Goal: Task Accomplishment & Management: Use online tool/utility

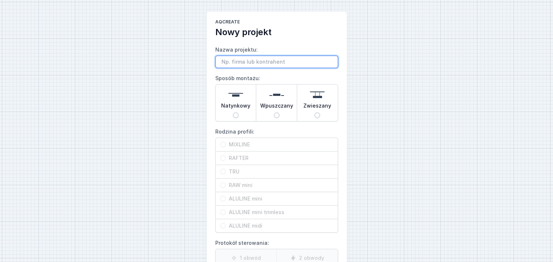
click at [230, 62] on input "Nazwa projektu:" at bounding box center [276, 62] width 123 height 12
paste input "3M profiel mixline surface wit"
type input "3M profiel mixline surface wit"
click at [237, 113] on input "Natynkowy" at bounding box center [236, 115] width 6 height 6
radio input "true"
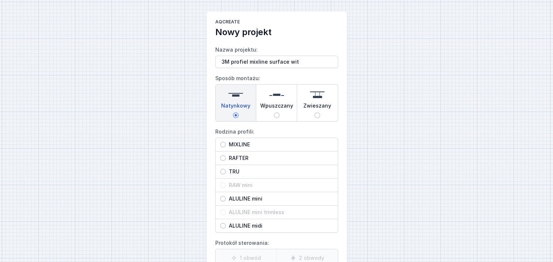
click at [222, 145] on input "MIXLINE" at bounding box center [223, 145] width 6 height 6
radio input "true"
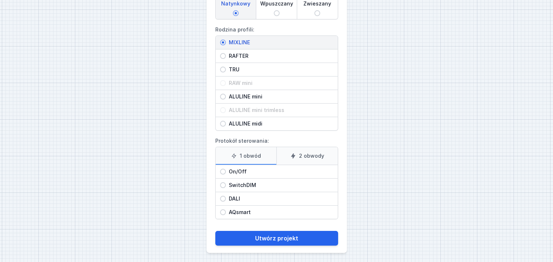
scroll to position [103, 0]
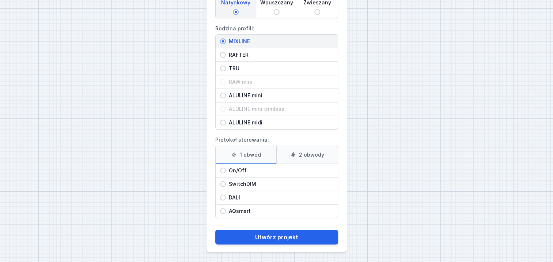
click at [222, 171] on input "On/Off" at bounding box center [223, 171] width 6 height 6
radio input "true"
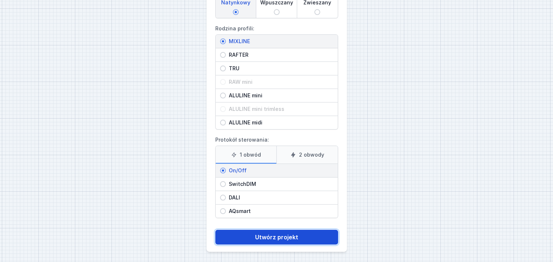
click at [266, 234] on button "Utwórz projekt" at bounding box center [276, 237] width 123 height 15
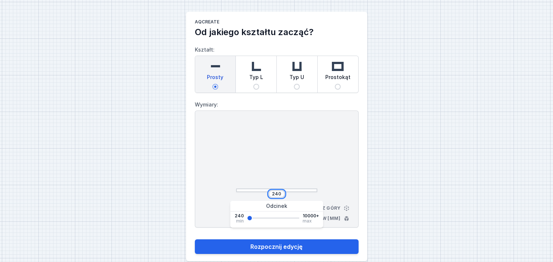
click at [280, 193] on input "240" at bounding box center [277, 194] width 12 height 6
type input "2"
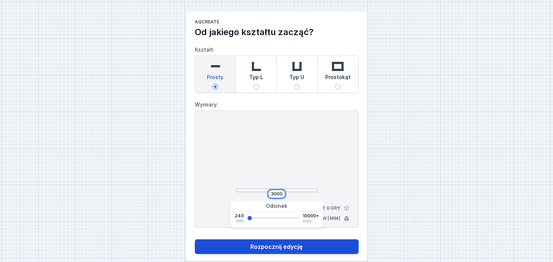
type input "3000"
click at [308, 243] on button "Rozpocznij edycję" at bounding box center [277, 246] width 164 height 15
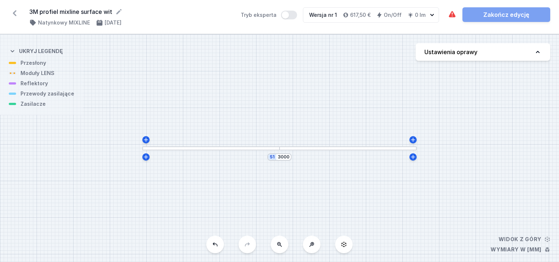
click at [263, 148] on div at bounding box center [210, 148] width 137 height 4
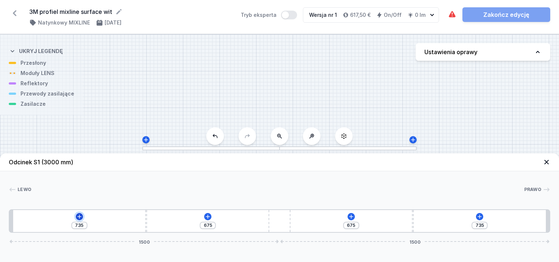
click at [78, 214] on icon at bounding box center [79, 217] width 6 height 6
click at [239, 108] on div "S1 3000" at bounding box center [279, 148] width 559 height 228
click at [506, 54] on button "Ustawienia oprawy" at bounding box center [483, 52] width 135 height 18
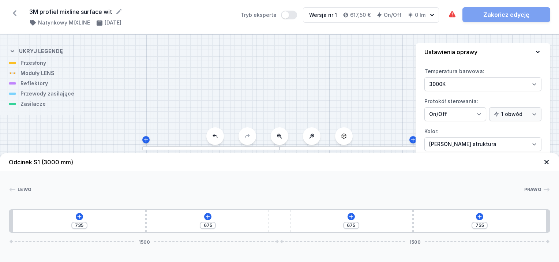
click at [534, 50] on icon at bounding box center [537, 51] width 7 height 7
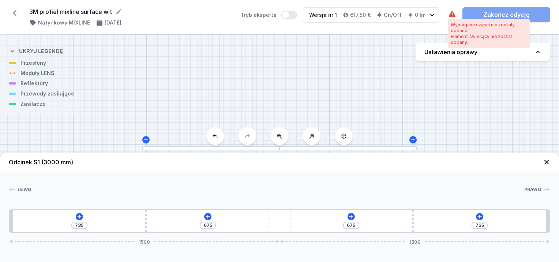
click at [452, 12] on icon at bounding box center [452, 14] width 7 height 6
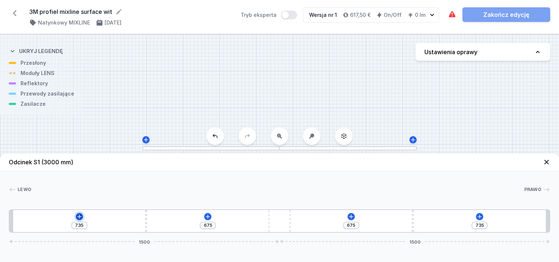
click at [76, 214] on icon at bounding box center [79, 217] width 6 height 6
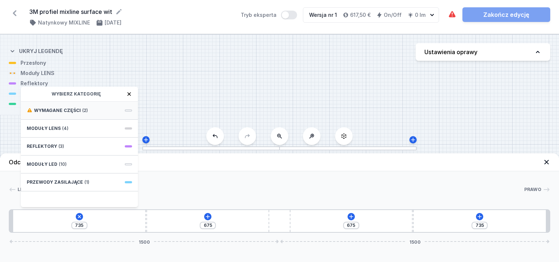
click at [86, 108] on span "(2)" at bounding box center [84, 111] width 5 height 6
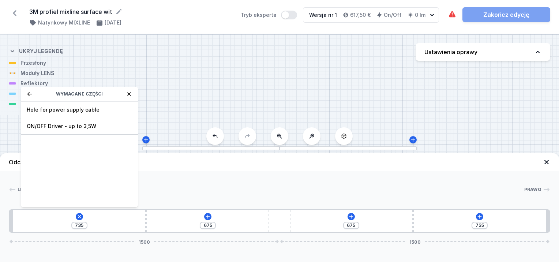
click at [30, 93] on icon at bounding box center [30, 94] width 6 height 6
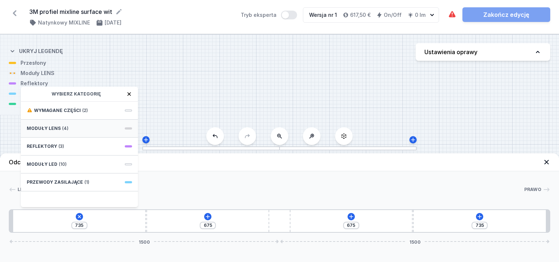
click at [68, 126] on div "Moduły LENS (4)" at bounding box center [79, 129] width 117 height 18
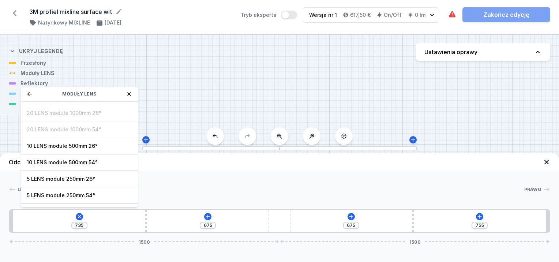
scroll to position [26, 0]
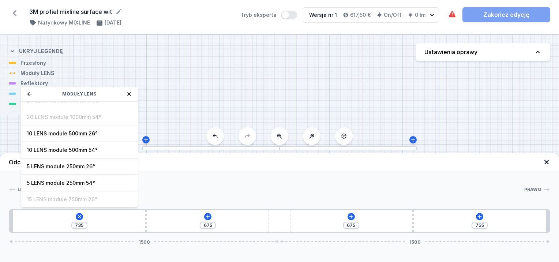
click at [127, 93] on icon at bounding box center [129, 94] width 6 height 6
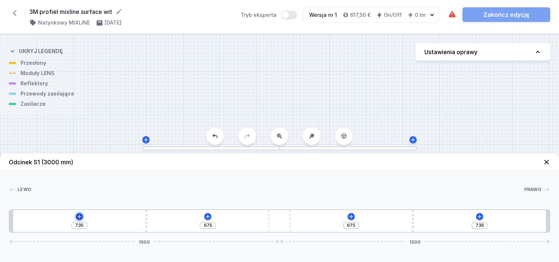
click at [80, 219] on button at bounding box center [79, 216] width 7 height 7
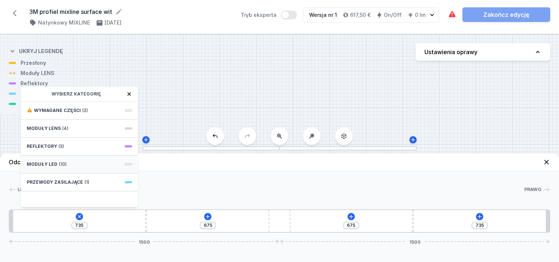
click at [65, 162] on div "Moduły LED (10)" at bounding box center [79, 164] width 117 height 18
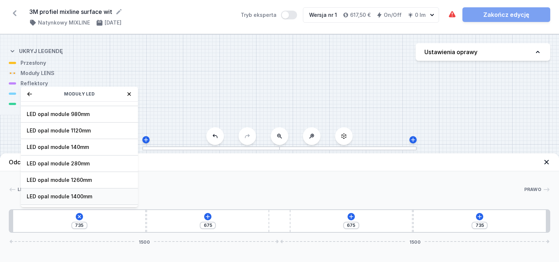
scroll to position [91, 0]
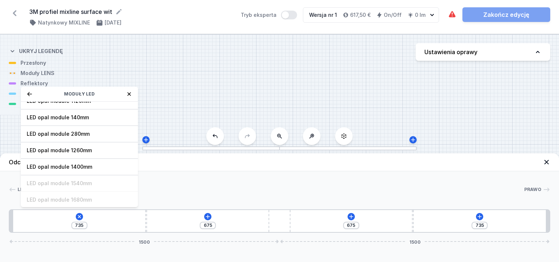
click at [89, 164] on span "LED opal module 1400mm" at bounding box center [79, 166] width 105 height 7
type input "20"
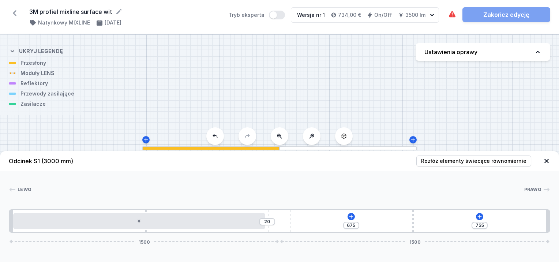
click at [329, 149] on div at bounding box center [347, 148] width 137 height 4
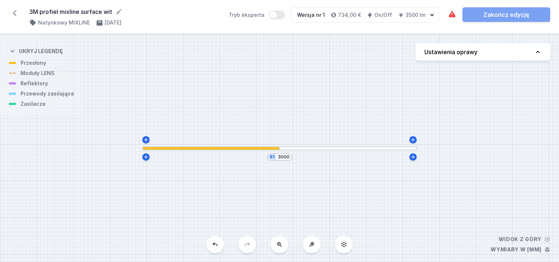
click at [337, 147] on div at bounding box center [347, 148] width 137 height 4
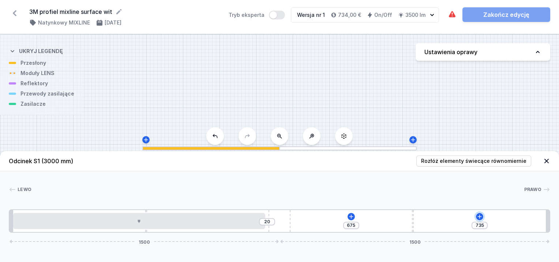
click at [480, 218] on icon at bounding box center [480, 217] width 6 height 6
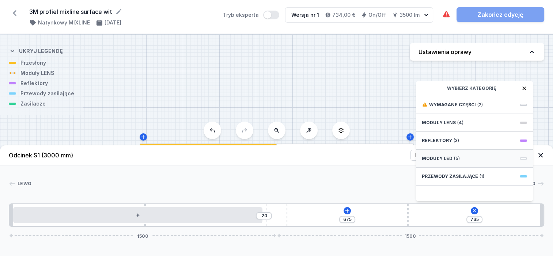
click at [451, 163] on div "Moduły LED (5)" at bounding box center [474, 159] width 117 height 18
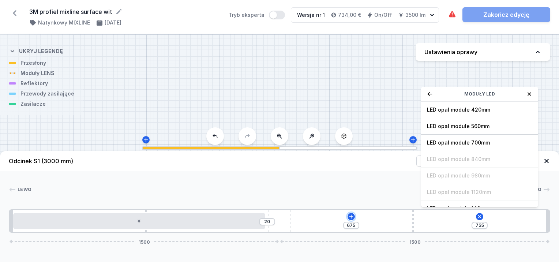
click at [344, 215] on div "20 675 735 Moduły LED LED opal module 420mm LED opal module 560mm LED opal modu…" at bounding box center [279, 220] width 541 height 23
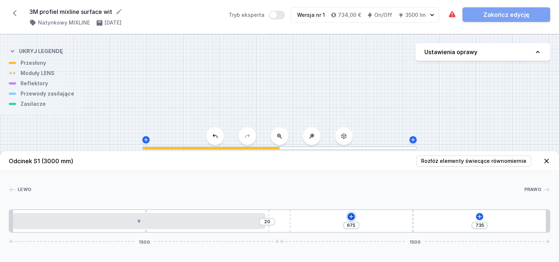
click at [352, 217] on icon at bounding box center [351, 216] width 4 height 4
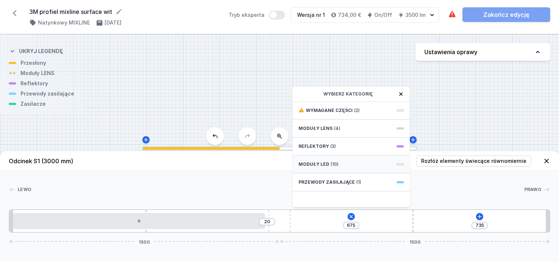
click at [322, 161] on span "Moduły LED" at bounding box center [314, 164] width 31 height 6
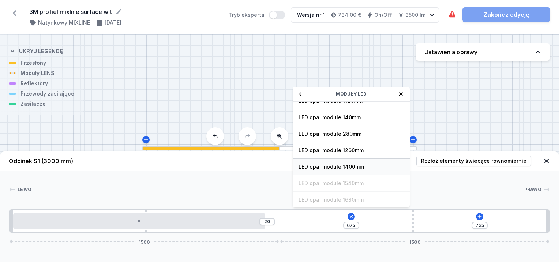
click at [334, 170] on div "LED opal module 1400mm" at bounding box center [351, 167] width 117 height 16
type input "79"
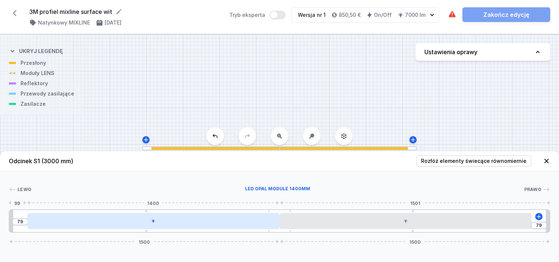
drag, startPoint x: 252, startPoint y: 221, endPoint x: 270, endPoint y: 219, distance: 18.4
click at [270, 219] on div at bounding box center [153, 221] width 252 height 16
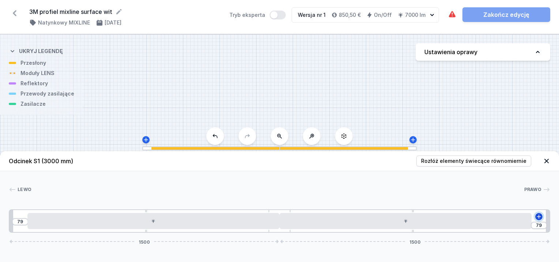
click at [540, 215] on icon at bounding box center [539, 217] width 6 height 6
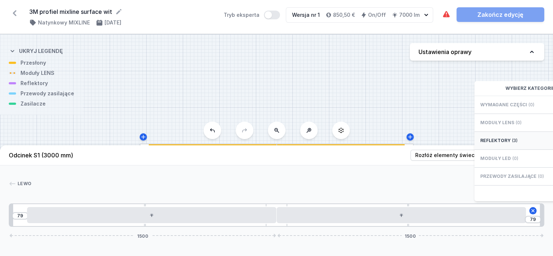
click at [515, 143] on div "Reflektory (3)" at bounding box center [533, 141] width 117 height 18
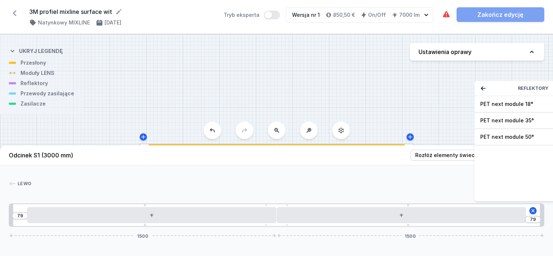
click at [481, 91] on icon at bounding box center [484, 89] width 6 height 6
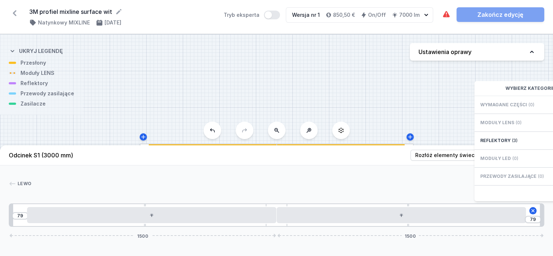
click at [496, 104] on div "Wymagane części (0)" at bounding box center [533, 105] width 117 height 18
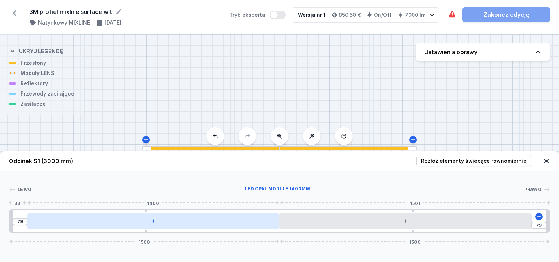
drag, startPoint x: 162, startPoint y: 223, endPoint x: 183, endPoint y: 214, distance: 22.3
click at [235, 223] on div at bounding box center [153, 221] width 252 height 16
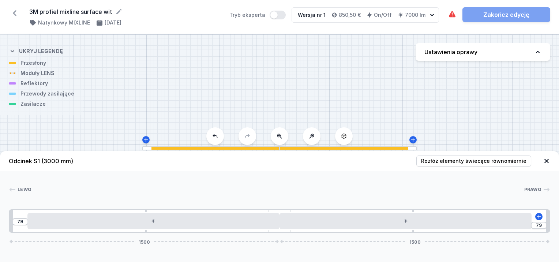
click at [125, 205] on div "Lewo Prawo 1 2 3 4 2 3 1 79 79 1500 1500 755 10 1400 736 10 1400 99 20 1420 120…" at bounding box center [279, 201] width 559 height 61
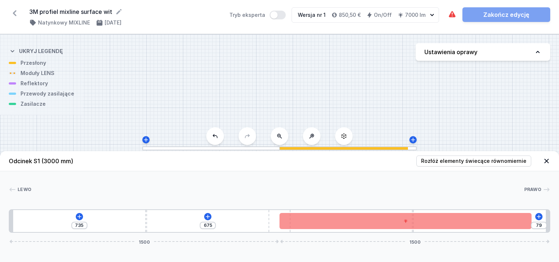
drag, startPoint x: 160, startPoint y: 224, endPoint x: 308, endPoint y: 243, distance: 149.4
click at [76, 217] on icon at bounding box center [79, 217] width 6 height 6
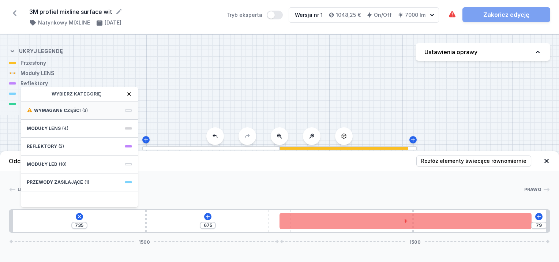
click at [57, 109] on span "Wymagane części" at bounding box center [57, 111] width 47 height 6
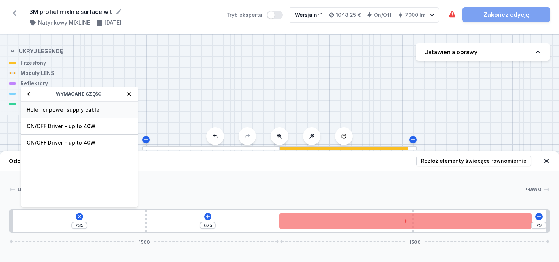
click at [60, 110] on span "Hole for power supply cable" at bounding box center [79, 109] width 105 height 7
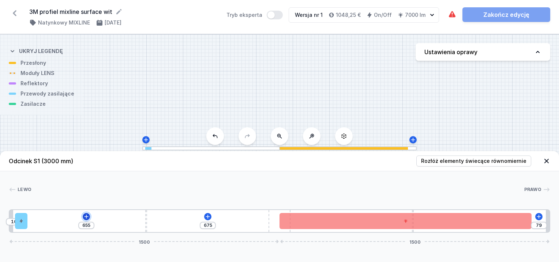
click at [86, 217] on icon at bounding box center [87, 216] width 4 height 4
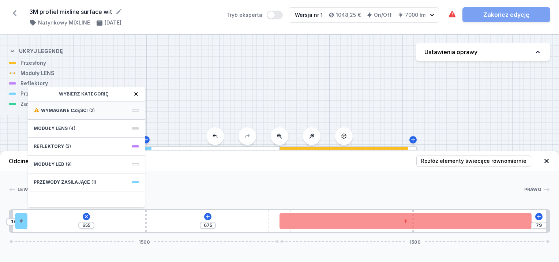
click at [74, 112] on span "Wymagane części" at bounding box center [64, 111] width 47 height 6
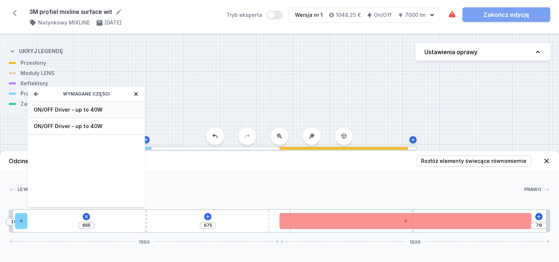
click at [76, 110] on span "ON/OFF Driver - up to 40W" at bounding box center [86, 109] width 105 height 7
type input "355"
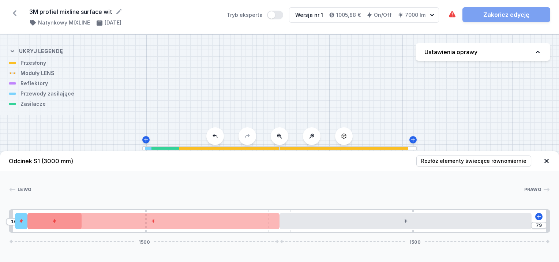
drag, startPoint x: 294, startPoint y: 222, endPoint x: 200, endPoint y: 211, distance: 95.5
click at [165, 208] on div "Lewo Prawo 1 2 3 4 5 6 4 5 1 10 79 1500 1500 30 70 300 355 10 1400 736 10 1400 …" at bounding box center [279, 201] width 559 height 61
click at [196, 210] on div "10 79 1500 1500" at bounding box center [279, 220] width 541 height 23
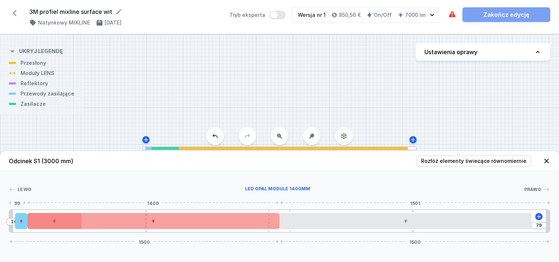
click at [234, 222] on div at bounding box center [153, 221] width 252 height 16
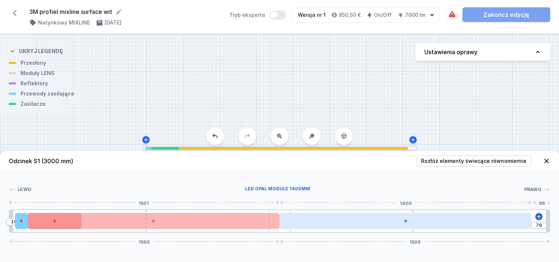
drag, startPoint x: 347, startPoint y: 229, endPoint x: 367, endPoint y: 226, distance: 20.5
click at [367, 226] on div "10 79 1500 1500" at bounding box center [279, 220] width 541 height 23
drag, startPoint x: 369, startPoint y: 222, endPoint x: 383, endPoint y: 221, distance: 13.9
click at [394, 221] on div at bounding box center [420, 221] width 252 height 16
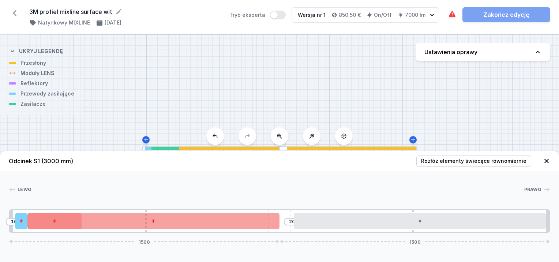
drag, startPoint x: 270, startPoint y: 220, endPoint x: 262, endPoint y: 219, distance: 8.9
click at [278, 221] on div at bounding box center [153, 221] width 252 height 16
drag, startPoint x: 227, startPoint y: 219, endPoint x: 224, endPoint y: 216, distance: 4.7
click at [261, 219] on div at bounding box center [153, 221] width 252 height 16
drag, startPoint x: 146, startPoint y: 212, endPoint x: 193, endPoint y: 214, distance: 47.2
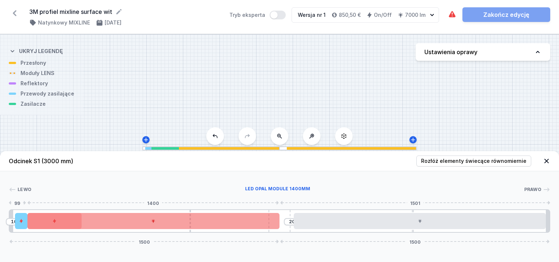
click at [192, 213] on div "10 20 1500 1500" at bounding box center [279, 220] width 541 height 23
drag, startPoint x: 229, startPoint y: 221, endPoint x: 244, endPoint y: 220, distance: 14.3
click at [254, 222] on div at bounding box center [153, 221] width 252 height 16
click at [197, 219] on div at bounding box center [153, 221] width 252 height 16
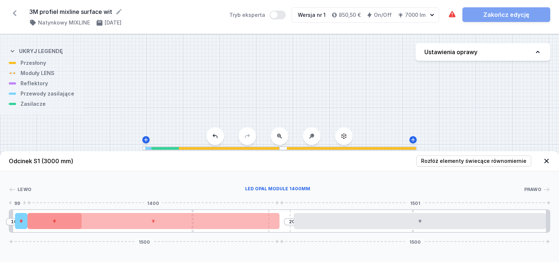
drag, startPoint x: 205, startPoint y: 222, endPoint x: 385, endPoint y: 188, distance: 183.7
click at [385, 188] on div "LED opal module 1400mm" at bounding box center [277, 189] width 492 height 7
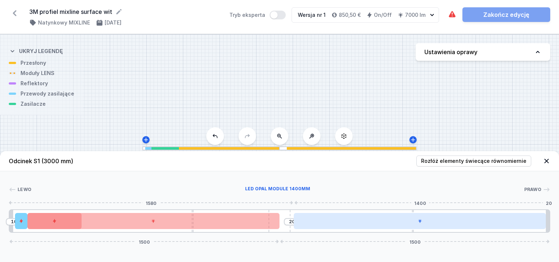
drag, startPoint x: 413, startPoint y: 224, endPoint x: 367, endPoint y: 219, distance: 46.3
click at [367, 219] on div at bounding box center [420, 221] width 252 height 16
drag, startPoint x: 375, startPoint y: 219, endPoint x: 351, endPoint y: 223, distance: 24.5
click at [351, 223] on div at bounding box center [420, 221] width 252 height 16
click at [491, 222] on div at bounding box center [420, 221] width 252 height 16
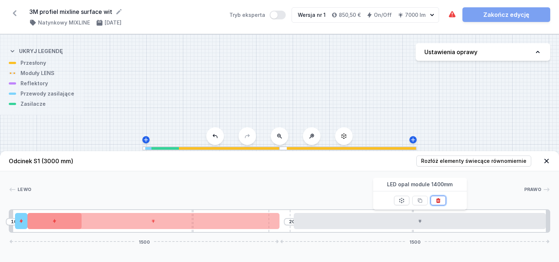
click at [436, 199] on icon at bounding box center [438, 201] width 6 height 6
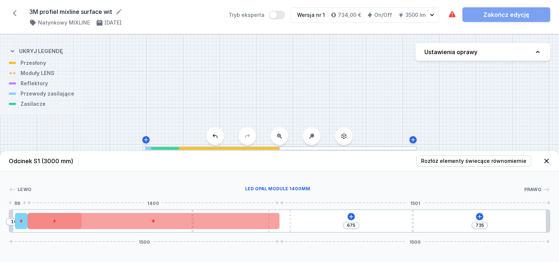
click at [275, 217] on div at bounding box center [153, 221] width 252 height 16
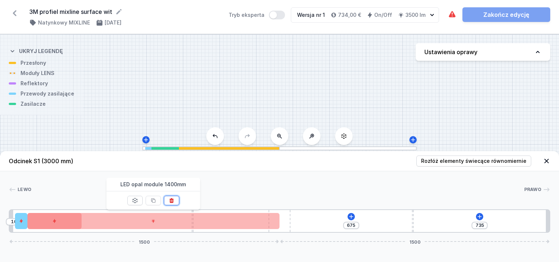
click at [173, 199] on icon at bounding box center [171, 200] width 4 height 5
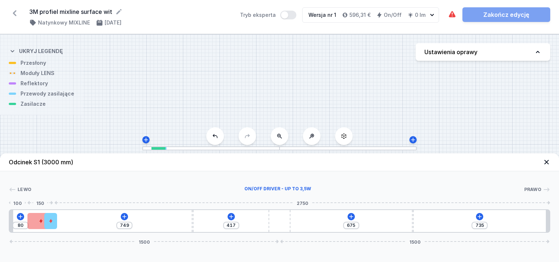
drag, startPoint x: 18, startPoint y: 222, endPoint x: 41, endPoint y: 224, distance: 23.5
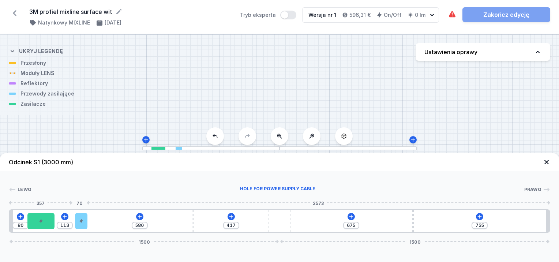
type input "552"
type input "141"
type input "540"
type input "153"
type input "532"
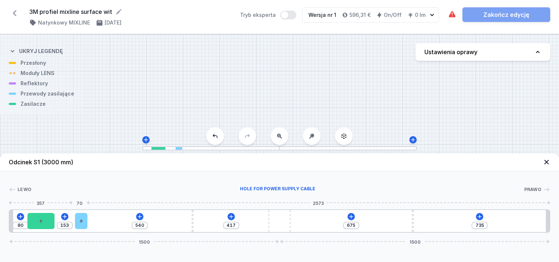
type input "161"
type input "484"
type input "209"
type input "398"
type input "295"
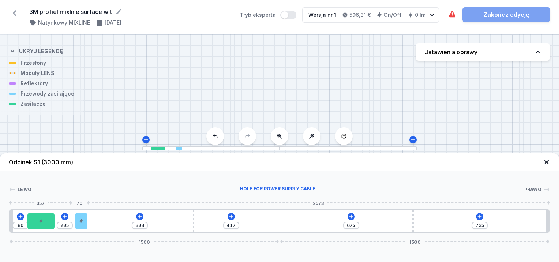
type input "324"
type input "369"
type input "10"
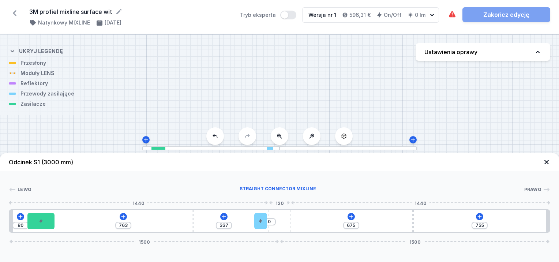
type input "595"
type input "417"
type input "10"
type input "494"
type input "111"
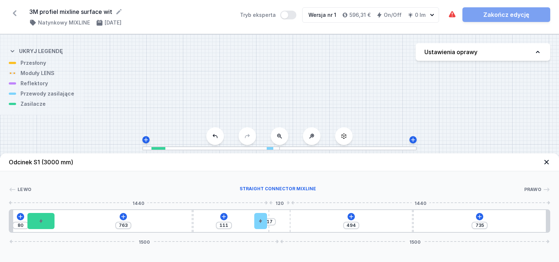
type input "386"
type input "219"
type input "250"
type input "355"
type input "104"
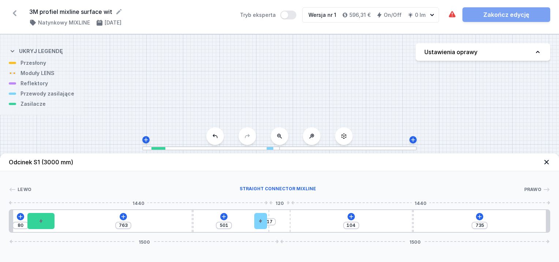
type input "605"
type input "335"
type input "330"
type input "215"
type input "450"
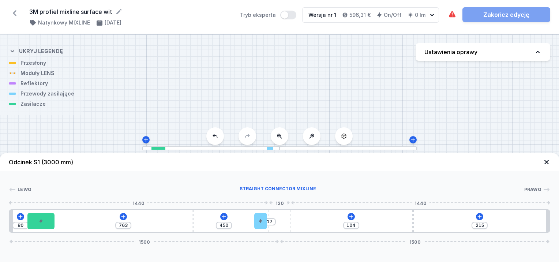
type input "109"
type input "556"
type input "10"
type input "655"
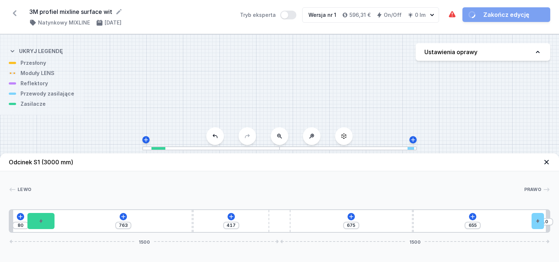
drag, startPoint x: 54, startPoint y: 223, endPoint x: 553, endPoint y: 218, distance: 498.6
type input "193"
type input "472"
type input "435"
type input "230"
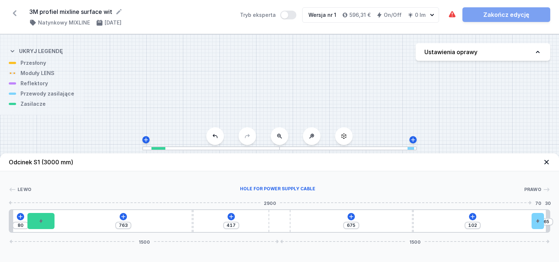
type input "735"
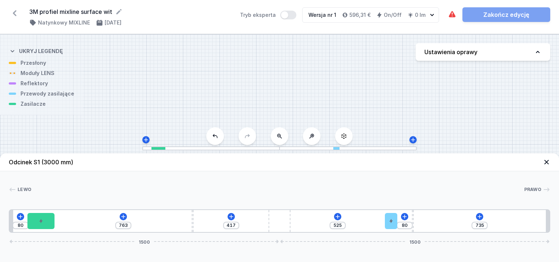
type input "114"
type input "491"
type input "144"
type input "461"
type input "172"
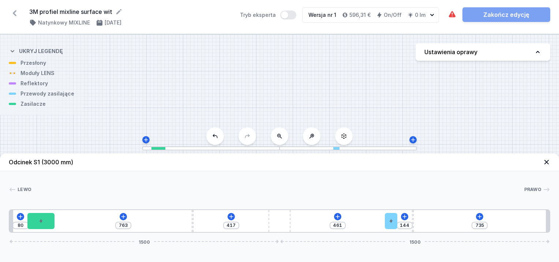
type input "433"
type input "218"
type input "387"
type input "246"
type input "359"
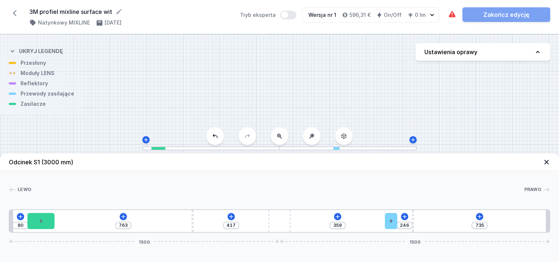
type input "282"
type input "323"
type input "334"
type input "271"
type input "378"
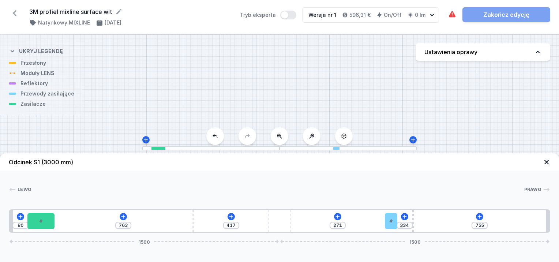
type input "227"
type input "402"
type input "203"
type input "426"
type input "179"
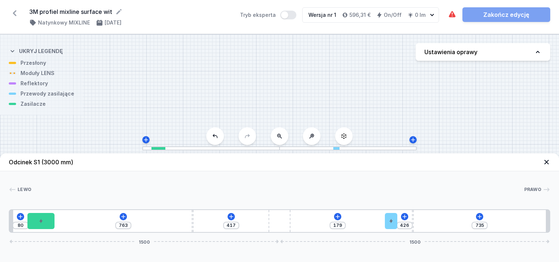
type input "454"
type input "151"
type input "476"
type input "129"
type input "494"
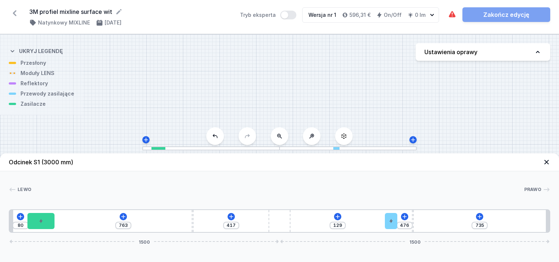
type input "111"
type input "508"
type input "97"
type input "528"
type input "77"
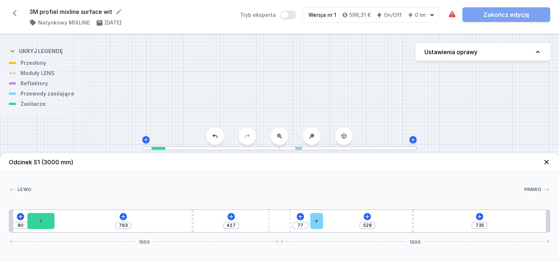
type input "538"
type input "67"
type input "595"
type input "10"
drag, startPoint x: 536, startPoint y: 220, endPoint x: 298, endPoint y: 224, distance: 238.2
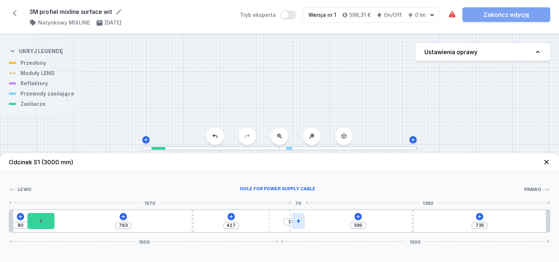
click at [298, 225] on div at bounding box center [298, 221] width 12 height 16
drag, startPoint x: 301, startPoint y: 223, endPoint x: 274, endPoint y: 210, distance: 29.5
click at [274, 210] on div at bounding box center [280, 221] width 22 height 22
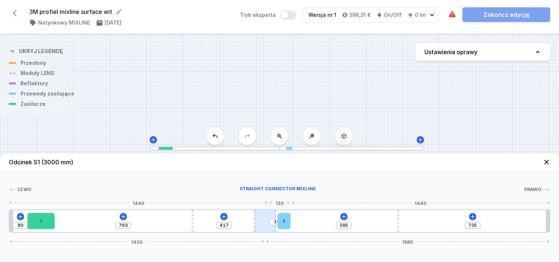
type input "815"
type input "337"
click at [285, 222] on icon at bounding box center [284, 221] width 4 height 4
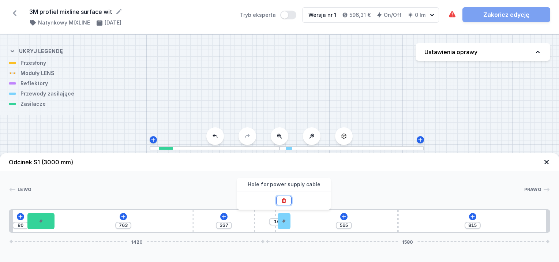
click at [285, 201] on icon at bounding box center [284, 200] width 4 height 5
type input "675"
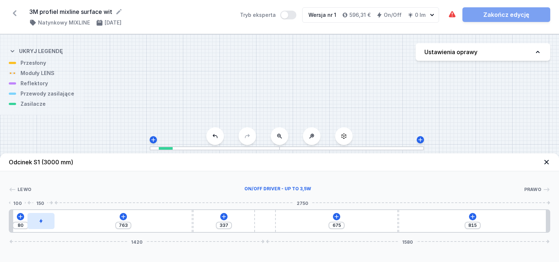
click at [46, 228] on div at bounding box center [40, 221] width 27 height 16
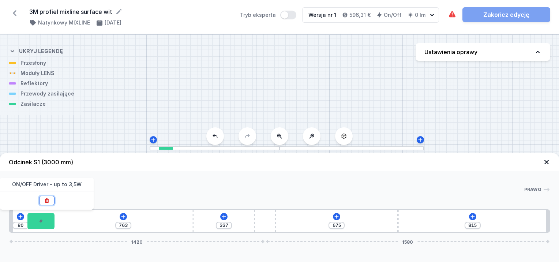
click at [48, 201] on icon at bounding box center [47, 200] width 4 height 5
type input "993"
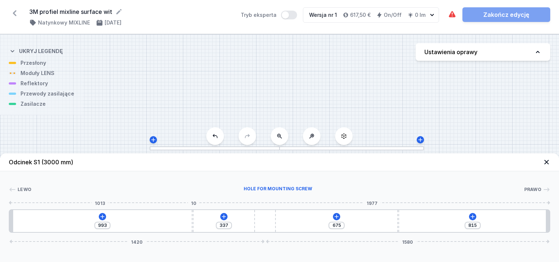
type input "339"
type input "991"
type input "351"
type input "979"
type input "359"
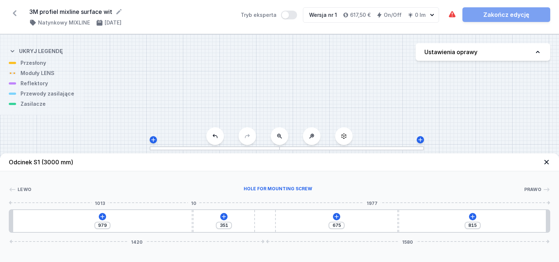
type input "971"
type input "383"
type input "947"
type input "415"
type input "915"
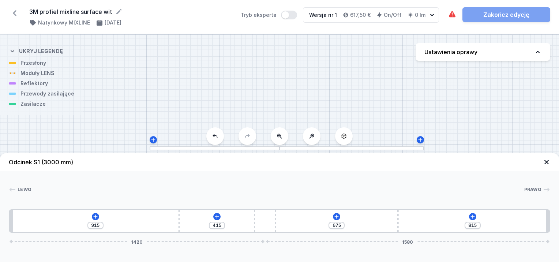
type input "459"
type input "871"
type input "499"
type input "831"
type input "543"
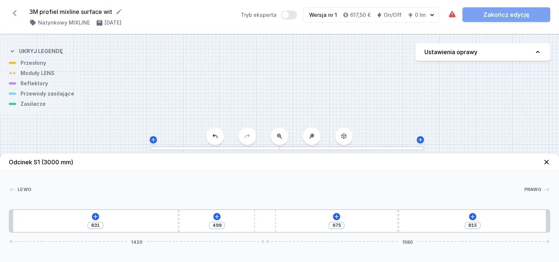
type input "787"
type input "583"
type input "747"
type input "619"
type input "711"
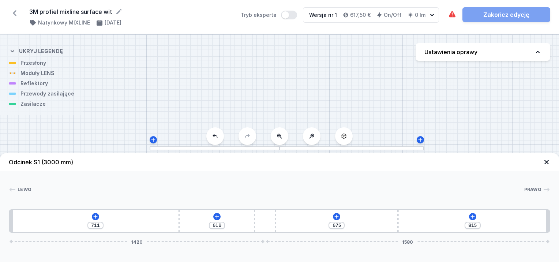
type input "645"
type input "685"
type input "669"
type input "661"
type input "683"
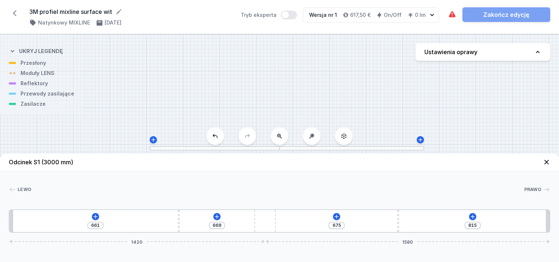
type input "647"
type input "695"
type input "635"
type input "705"
type input "625"
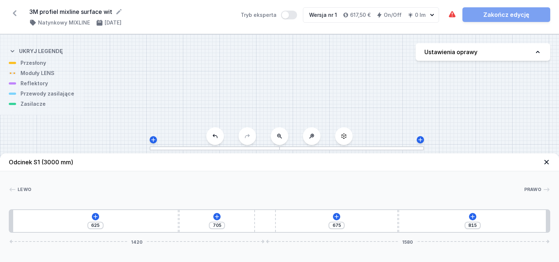
type input "711"
type input "619"
type input "719"
type input "611"
type input "731"
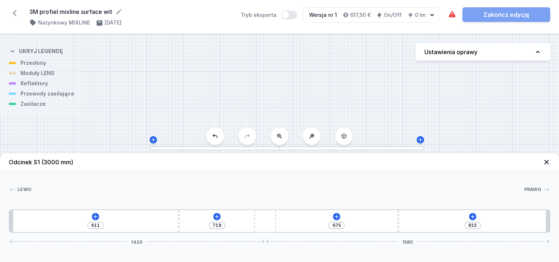
type input "599"
type input "741"
type input "589"
type input "751"
type input "579"
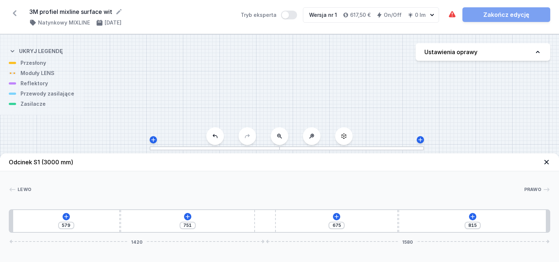
type input "753"
type input "577"
type input "755"
type input "575"
type input "751"
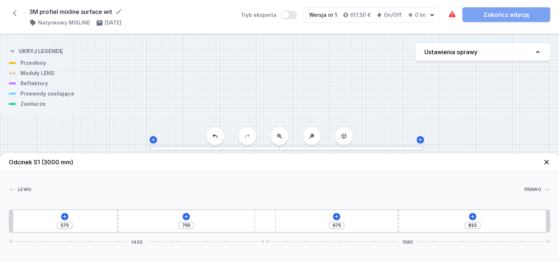
type input "579"
type input "743"
type input "587"
type input "733"
type input "597"
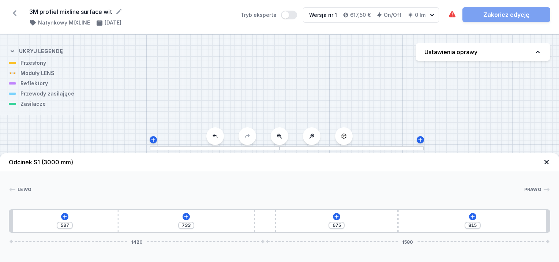
type input "721"
type input "609"
type input "719"
type input "611"
type input "713"
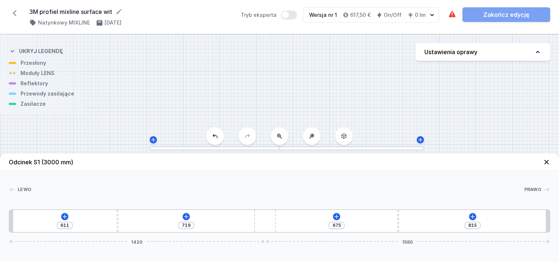
type input "617"
type input "707"
type input "623"
type input "705"
type input "625"
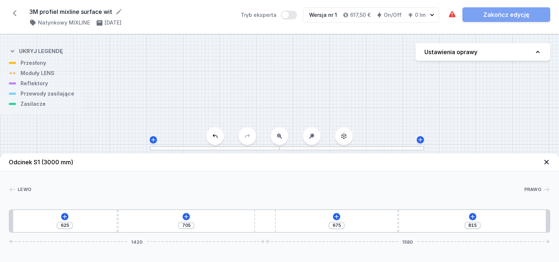
type input "703"
type input "627"
type input "701"
type input "629"
type input "699"
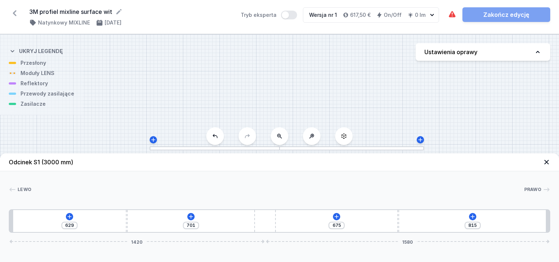
type input "631"
type input "697"
type input "633"
type input "695"
type input "635"
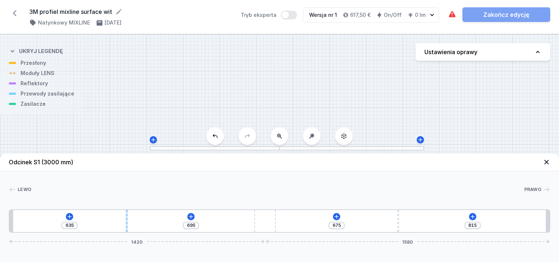
type input "687"
type input "643"
type input "679"
type input "651"
type input "669"
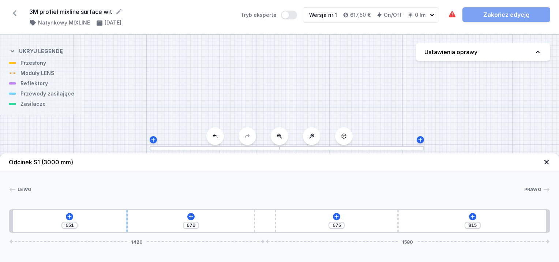
type input "661"
type input "663"
type input "667"
type input "655"
type input "675"
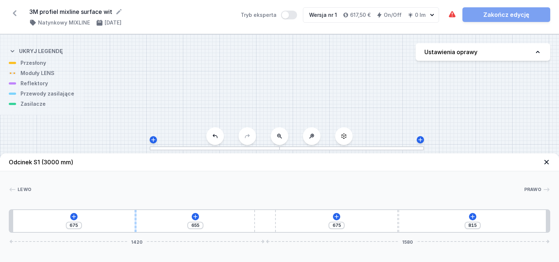
drag, startPoint x: 192, startPoint y: 222, endPoint x: 133, endPoint y: 222, distance: 58.9
click at [133, 222] on div "675 655 675 815 1420 1580" at bounding box center [279, 220] width 541 height 23
click at [548, 162] on icon at bounding box center [546, 161] width 7 height 7
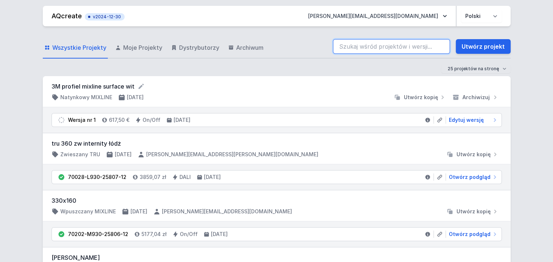
click at [355, 49] on input "search" at bounding box center [391, 46] width 117 height 15
type input "mixline"
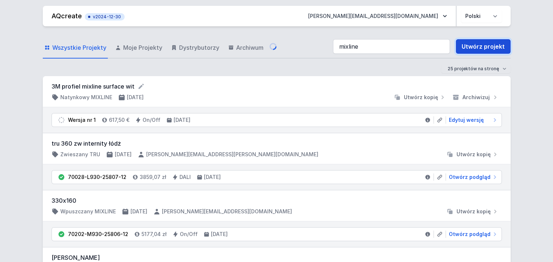
click at [473, 46] on link "Utwórz projekt" at bounding box center [483, 46] width 55 height 15
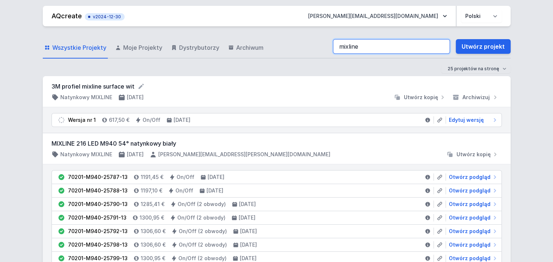
click at [443, 44] on input "mixline" at bounding box center [391, 46] width 117 height 15
click at [421, 46] on input "mixline" at bounding box center [391, 46] width 117 height 15
click at [393, 42] on input "mixline" at bounding box center [391, 46] width 117 height 15
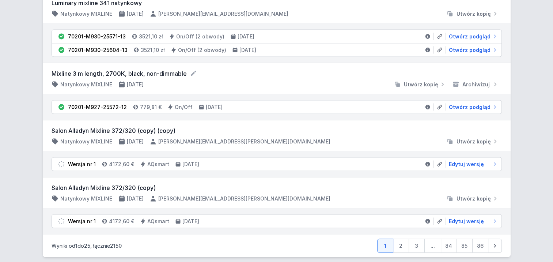
scroll to position [1392, 0]
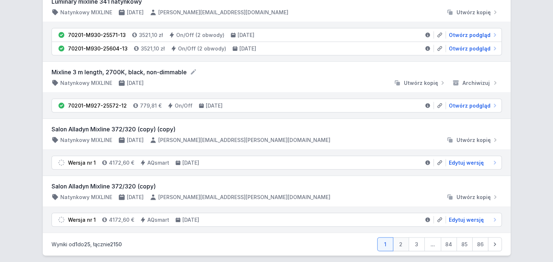
click at [403, 239] on link "2" at bounding box center [401, 244] width 16 height 14
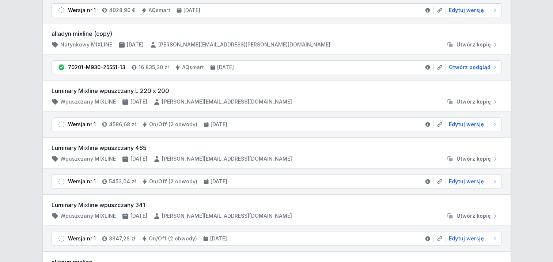
scroll to position [73, 0]
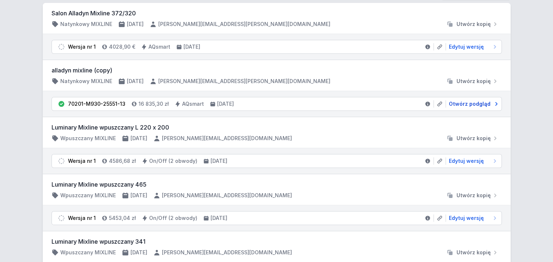
click at [470, 101] on span "Otwórz podgląd" at bounding box center [470, 103] width 42 height 7
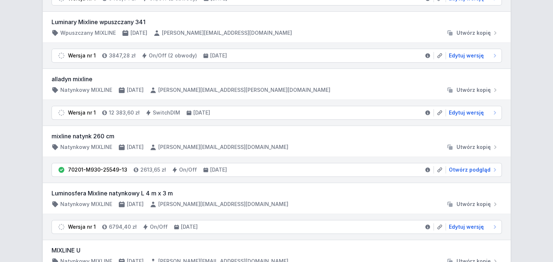
scroll to position [366, 0]
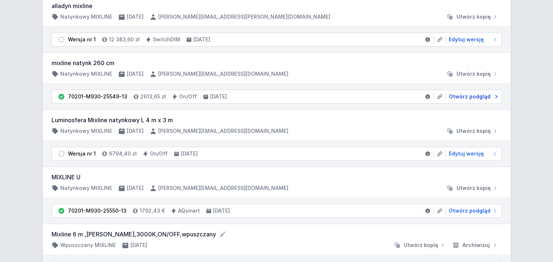
click at [477, 93] on span "Otwórz podgląd" at bounding box center [470, 96] width 42 height 7
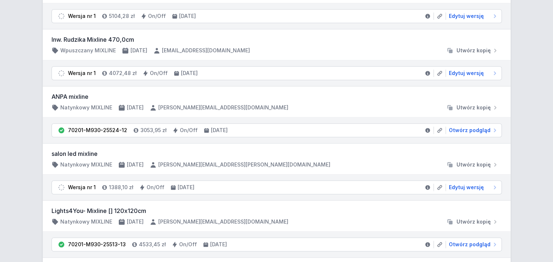
scroll to position [768, 0]
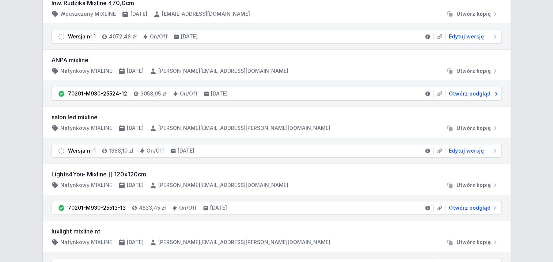
drag, startPoint x: 471, startPoint y: 88, endPoint x: 461, endPoint y: 90, distance: 10.5
click at [471, 90] on span "Otwórz podgląd" at bounding box center [470, 93] width 42 height 7
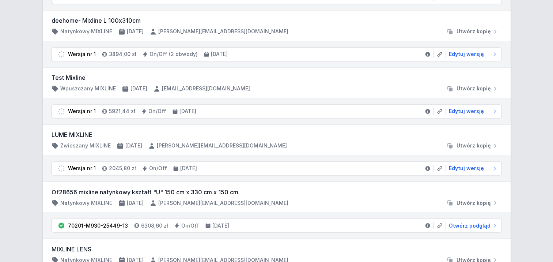
scroll to position [1271, 0]
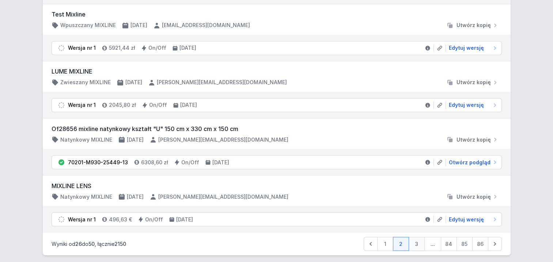
click at [421, 237] on link "3" at bounding box center [417, 244] width 16 height 14
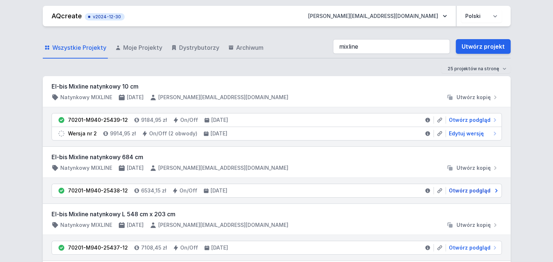
click at [467, 189] on span "Otwórz podgląd" at bounding box center [470, 190] width 42 height 7
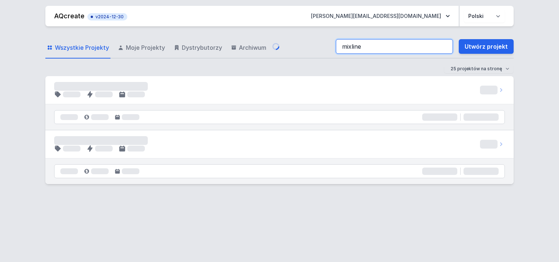
click at [374, 50] on input "mixline" at bounding box center [394, 46] width 117 height 15
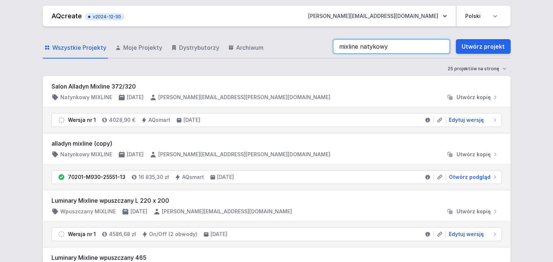
click at [376, 49] on input "mixline natykowy" at bounding box center [391, 46] width 117 height 15
click at [377, 47] on input "mixline natykowy" at bounding box center [391, 46] width 117 height 15
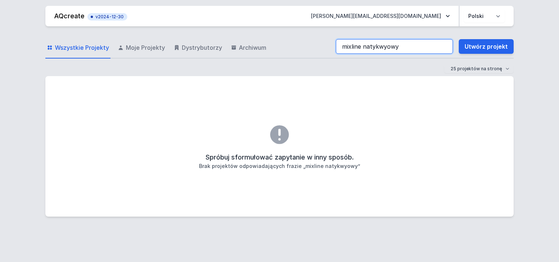
click at [400, 46] on input "mixline natykwyowy" at bounding box center [394, 46] width 117 height 15
click at [380, 47] on input "mixline natykwy" at bounding box center [394, 46] width 117 height 15
click at [423, 46] on input "mixline natykowy" at bounding box center [394, 46] width 117 height 15
click at [405, 46] on input "mixline natykowy" at bounding box center [394, 46] width 117 height 15
click at [398, 47] on input "mixline natykowy" at bounding box center [394, 46] width 117 height 15
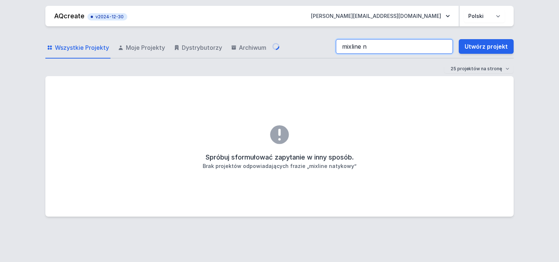
click at [391, 46] on input "mixline n" at bounding box center [394, 46] width 117 height 15
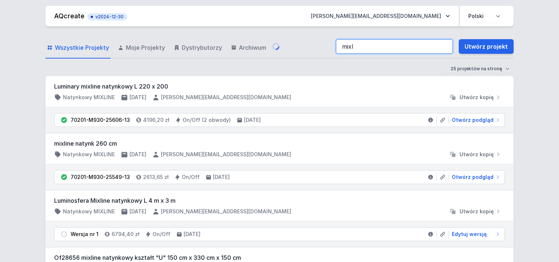
click at [358, 47] on input "mixl" at bounding box center [394, 46] width 117 height 15
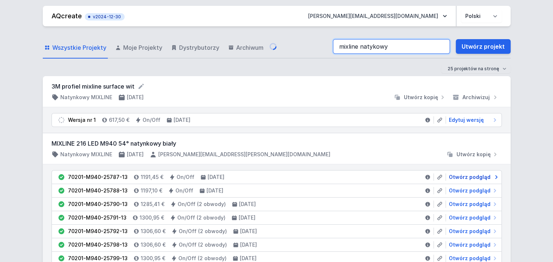
type input "mixline natykowy"
click at [483, 173] on span "Otwórz podgląd" at bounding box center [470, 176] width 42 height 7
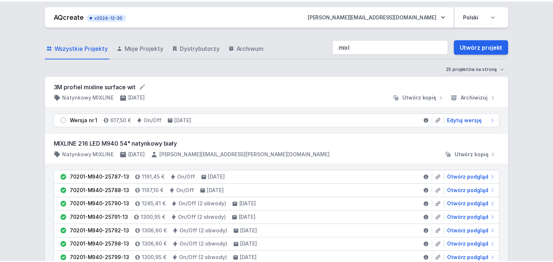
scroll to position [110, 0]
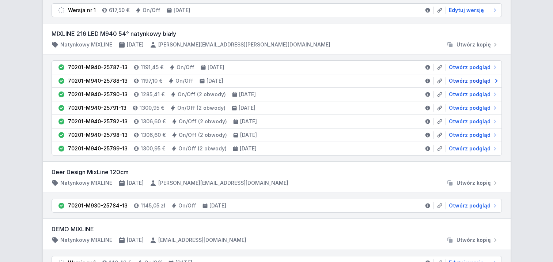
click at [466, 78] on span "Otwórz podgląd" at bounding box center [470, 80] width 42 height 7
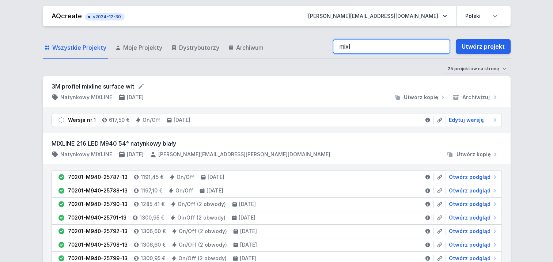
click at [361, 49] on input "mixl" at bounding box center [391, 46] width 117 height 15
click at [369, 48] on input "mixline natykowy" at bounding box center [391, 46] width 117 height 15
click at [366, 47] on input "mixline natykowy" at bounding box center [391, 46] width 117 height 15
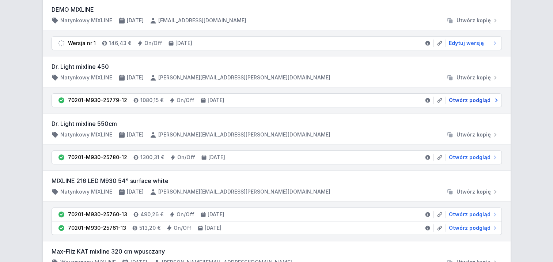
type input "mixline natykowy"
click at [463, 100] on span "Otwórz podgląd" at bounding box center [470, 100] width 42 height 7
click at [462, 98] on span "Otwórz podgląd" at bounding box center [470, 100] width 42 height 7
click at [462, 97] on span "Otwórz podgląd" at bounding box center [470, 100] width 42 height 7
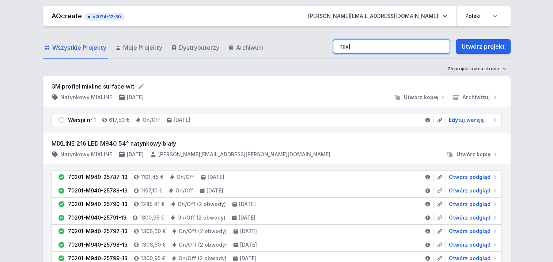
click at [384, 42] on input "mixl" at bounding box center [391, 46] width 117 height 15
click at [397, 47] on input "mixline natykowy" at bounding box center [391, 46] width 117 height 15
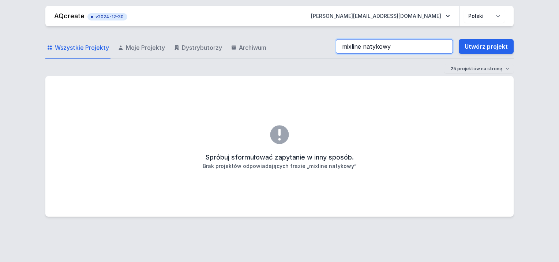
click at [410, 48] on input "mixline natykowy" at bounding box center [394, 46] width 117 height 15
click at [392, 47] on input "mixline surface" at bounding box center [394, 46] width 117 height 15
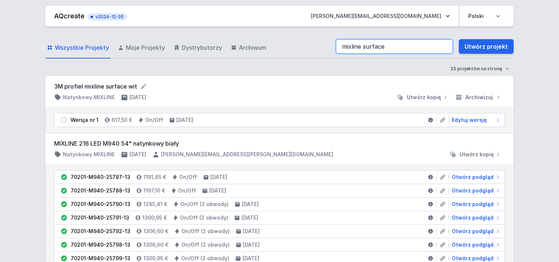
click at [444, 46] on input "mixline surface" at bounding box center [394, 46] width 117 height 15
type input "mixline surface"
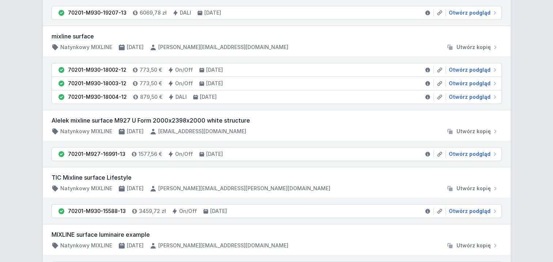
scroll to position [391, 0]
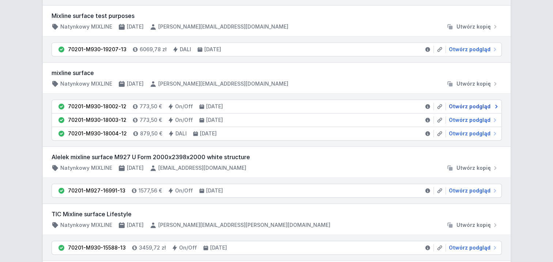
click at [461, 103] on span "Otwórz podgląd" at bounding box center [470, 106] width 42 height 7
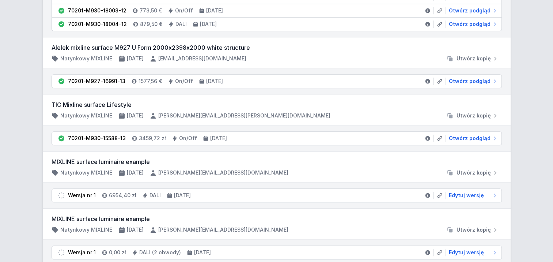
scroll to position [500, 0]
drag, startPoint x: 477, startPoint y: 135, endPoint x: 467, endPoint y: 135, distance: 9.9
click at [477, 135] on span "Otwórz podgląd" at bounding box center [470, 137] width 42 height 7
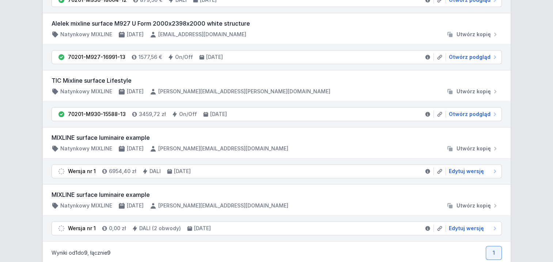
scroll to position [537, 0]
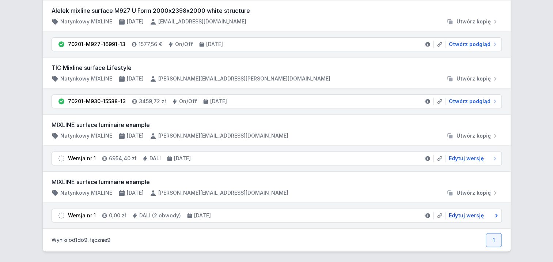
click at [470, 213] on span "Edytuj wersję" at bounding box center [466, 215] width 35 height 7
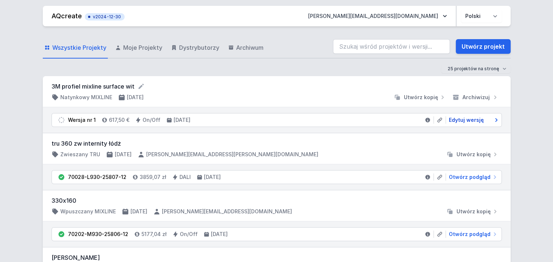
click at [470, 120] on span "Edytuj wersję" at bounding box center [466, 119] width 35 height 7
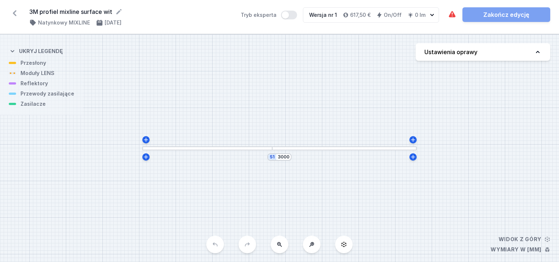
click at [235, 151] on div "S1 3000" at bounding box center [279, 148] width 559 height 228
click at [233, 148] on div at bounding box center [207, 148] width 130 height 4
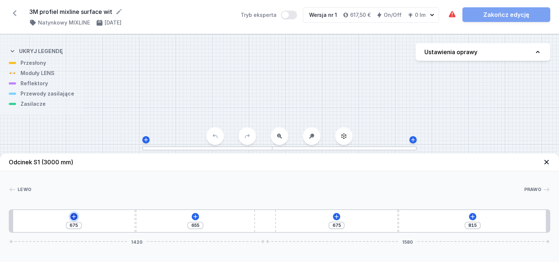
click at [73, 218] on icon at bounding box center [74, 217] width 6 height 6
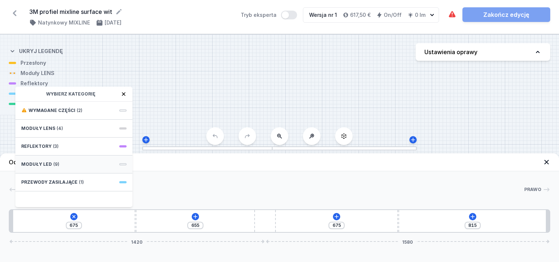
click at [72, 164] on div "Moduły LED (9)" at bounding box center [73, 164] width 117 height 18
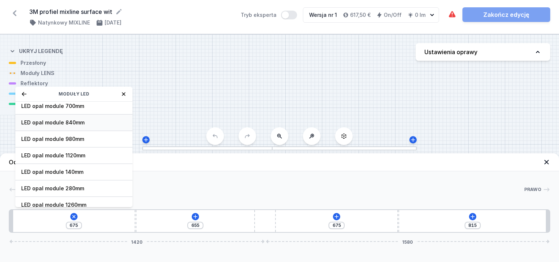
scroll to position [73, 0]
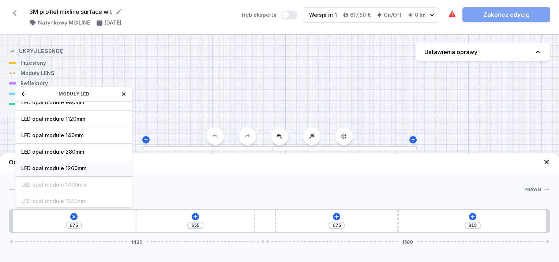
click at [81, 166] on span "LED opal module 1260mm" at bounding box center [73, 168] width 105 height 7
type input "80"
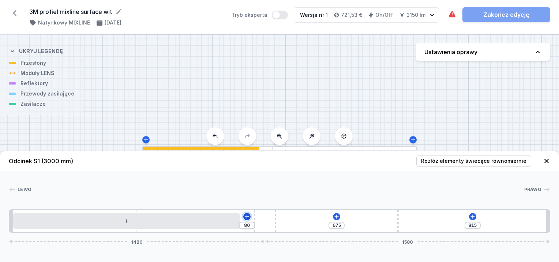
click at [246, 219] on icon at bounding box center [247, 217] width 6 height 6
click at [338, 219] on button at bounding box center [336, 216] width 7 height 7
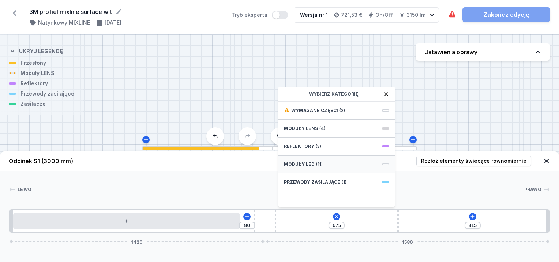
click at [320, 162] on span "(11)" at bounding box center [319, 164] width 7 height 6
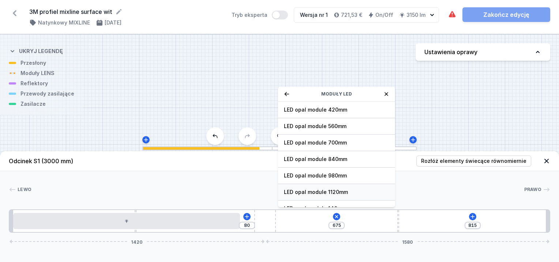
scroll to position [91, 0]
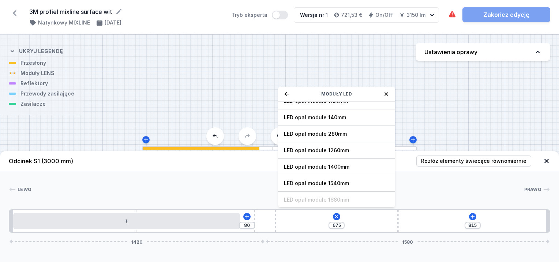
click at [329, 181] on span "LED opal module 1540mm" at bounding box center [336, 183] width 105 height 7
type input "19"
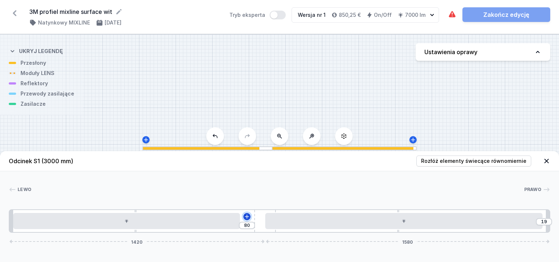
click at [244, 219] on icon at bounding box center [247, 217] width 6 height 6
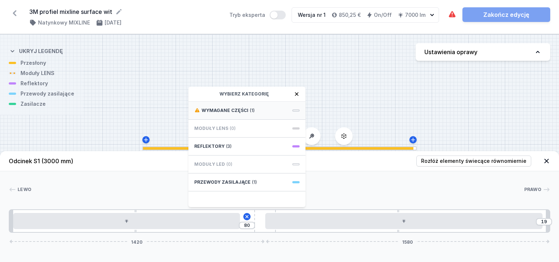
click at [244, 110] on span "Wymagane części" at bounding box center [225, 111] width 47 height 6
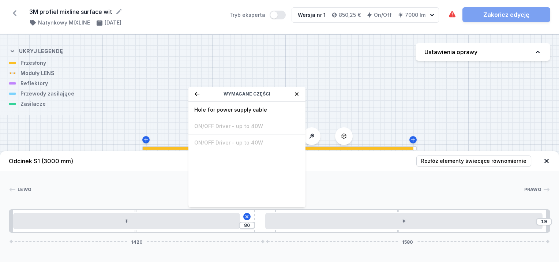
click at [244, 110] on span "Hole for power supply cable" at bounding box center [246, 109] width 105 height 7
type input "10"
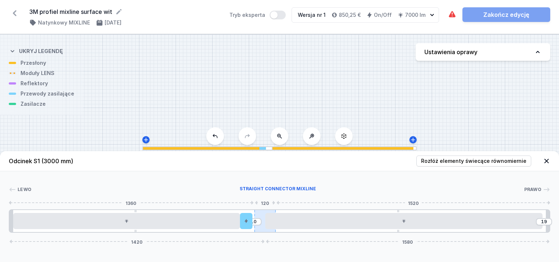
drag, startPoint x: 249, startPoint y: 221, endPoint x: 262, endPoint y: 220, distance: 12.4
click at [262, 220] on div "10 19 1420 1580" at bounding box center [279, 220] width 541 height 23
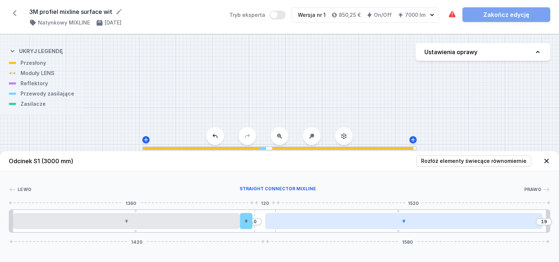
type input "89"
click at [259, 220] on div "89 1350 1650" at bounding box center [279, 220] width 541 height 23
drag, startPoint x: 359, startPoint y: 225, endPoint x: 376, endPoint y: 223, distance: 17.3
click at [394, 223] on div at bounding box center [407, 221] width 277 height 16
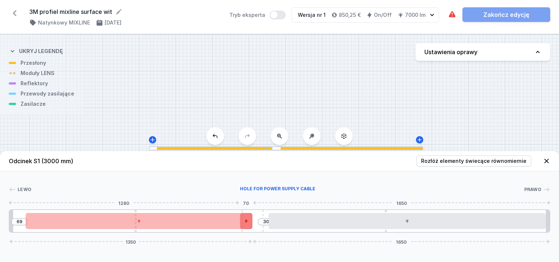
drag, startPoint x: 226, startPoint y: 218, endPoint x: 243, endPoint y: 218, distance: 16.5
click at [243, 218] on div "69 30 1350 1650" at bounding box center [279, 220] width 541 height 23
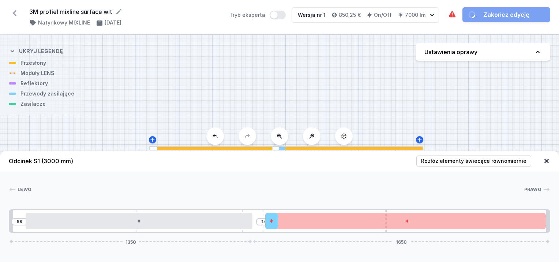
drag, startPoint x: 247, startPoint y: 220, endPoint x: 259, endPoint y: 221, distance: 12.5
click at [471, 164] on span "Rozłóż elementy świecące równomiernie" at bounding box center [473, 160] width 105 height 7
type input "47"
drag, startPoint x: 268, startPoint y: 222, endPoint x: 255, endPoint y: 223, distance: 13.2
click at [255, 223] on div "47 46 1350 1650" at bounding box center [279, 220] width 541 height 23
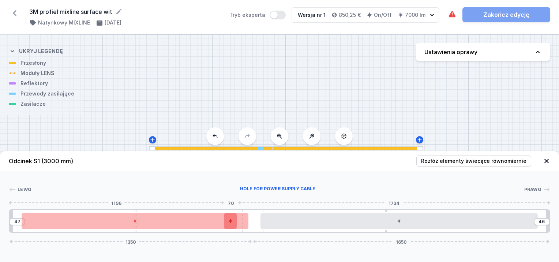
drag, startPoint x: 270, startPoint y: 222, endPoint x: 230, endPoint y: 221, distance: 40.6
click at [230, 221] on icon at bounding box center [230, 221] width 3 height 4
drag, startPoint x: 166, startPoint y: 218, endPoint x: 137, endPoint y: 212, distance: 29.4
click at [133, 212] on div "10 46 1350 1650" at bounding box center [279, 220] width 541 height 23
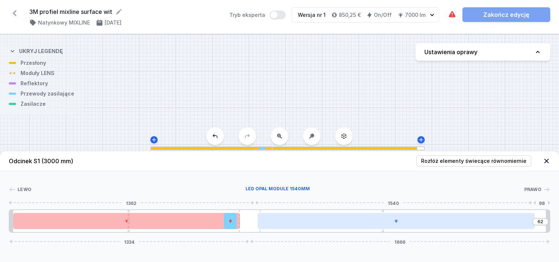
type input "42"
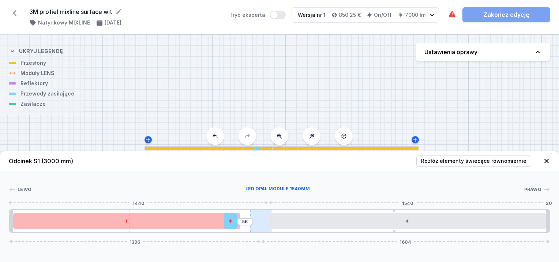
drag, startPoint x: 255, startPoint y: 221, endPoint x: 263, endPoint y: 222, distance: 8.8
click at [282, 223] on div "56 1396 1604" at bounding box center [279, 220] width 541 height 23
type input "46"
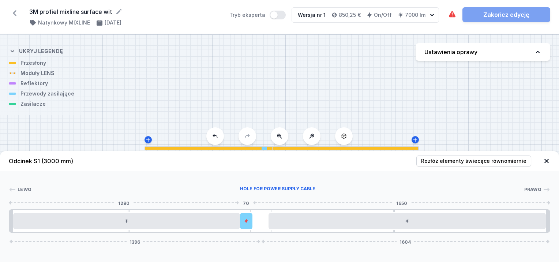
drag, startPoint x: 229, startPoint y: 219, endPoint x: 246, endPoint y: 219, distance: 16.5
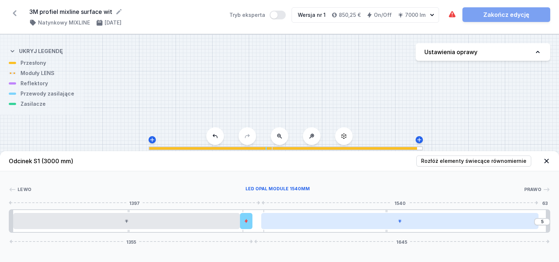
type input "3"
drag, startPoint x: 259, startPoint y: 219, endPoint x: 293, endPoint y: 217, distance: 33.8
click at [293, 217] on div "1396 1604" at bounding box center [279, 220] width 541 height 23
click at [293, 217] on div at bounding box center [407, 221] width 277 height 16
click at [430, 220] on div at bounding box center [407, 221] width 277 height 16
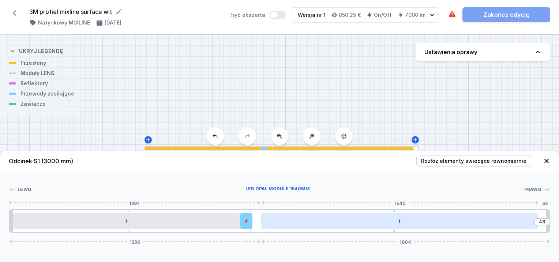
click at [430, 217] on div at bounding box center [399, 221] width 277 height 16
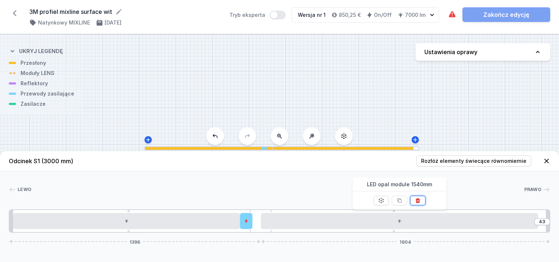
click at [418, 200] on icon at bounding box center [418, 200] width 4 height 5
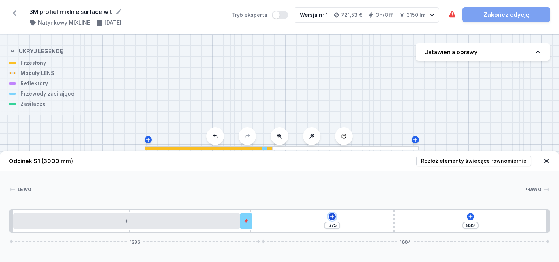
click at [332, 218] on icon at bounding box center [332, 217] width 6 height 6
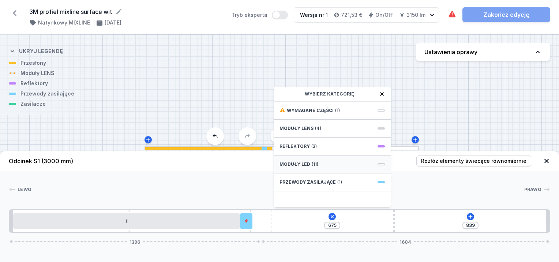
click at [303, 162] on span "Moduły LED" at bounding box center [294, 164] width 31 height 6
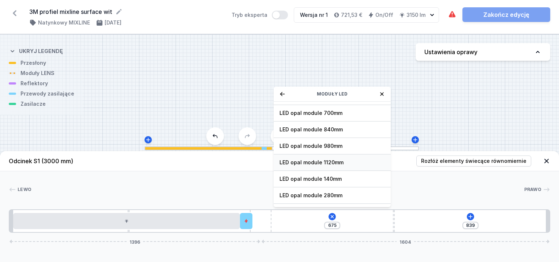
scroll to position [73, 0]
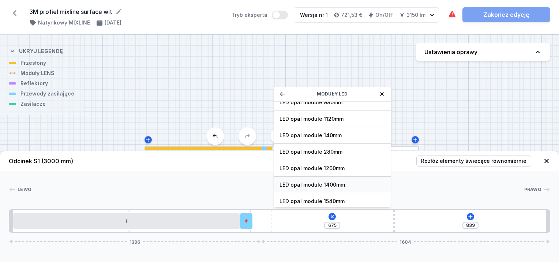
click at [329, 183] on span "LED opal module 1400mm" at bounding box center [331, 184] width 105 height 7
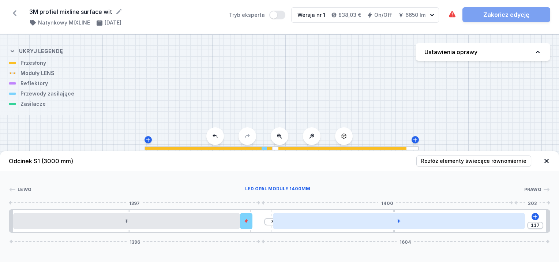
type input "85"
type input "39"
type input "65"
type input "59"
type input "61"
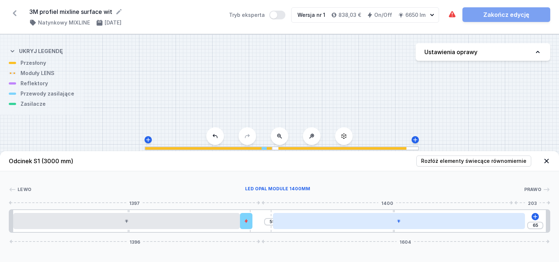
type input "63"
type input "59"
type input "65"
type input "57"
type input "55"
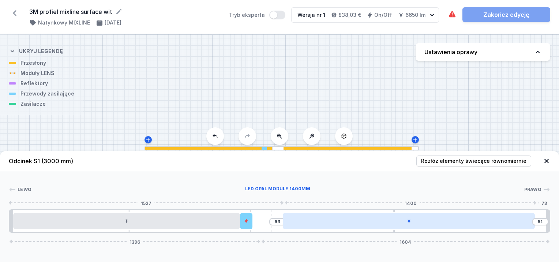
type input "69"
type input "51"
type input "73"
type input "47"
type input "77"
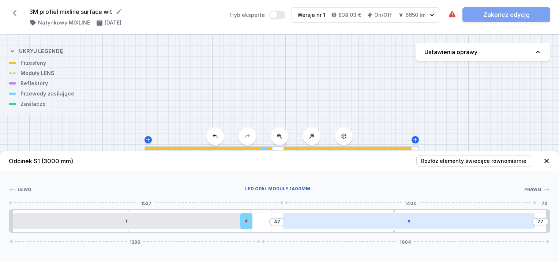
type input "43"
type input "81"
type input "41"
type input "83"
type input "39"
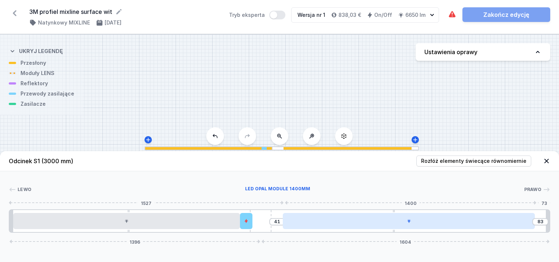
type input "85"
type input "37"
type input "87"
type input "35"
type input "89"
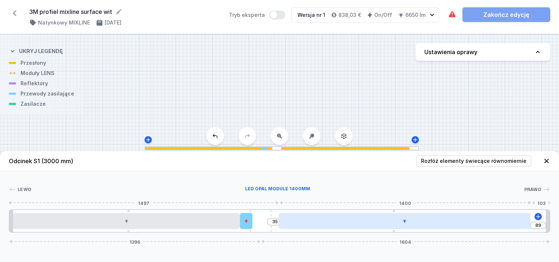
type input "33"
type input "91"
type input "31"
type input "93"
type input "25"
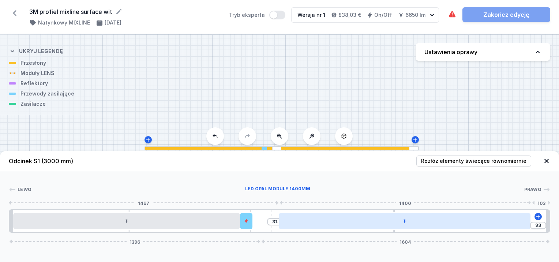
type input "99"
type input "23"
type input "101"
type input "21"
type input "103"
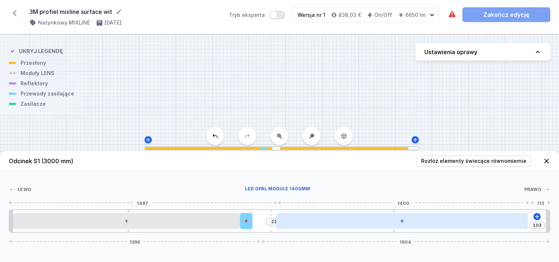
type input "19"
type input "105"
type input "17"
drag, startPoint x: 404, startPoint y: 219, endPoint x: 422, endPoint y: 222, distance: 18.1
click at [422, 222] on div at bounding box center [401, 221] width 252 height 16
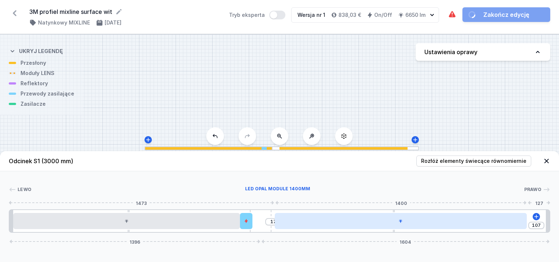
click at [422, 222] on div at bounding box center [401, 221] width 252 height 16
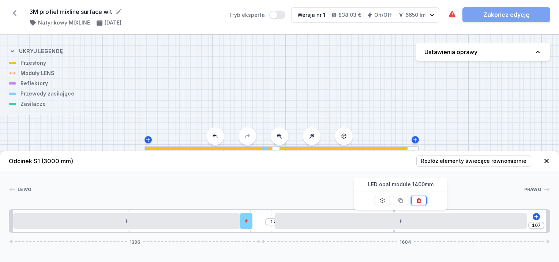
click at [419, 199] on icon at bounding box center [419, 200] width 4 height 5
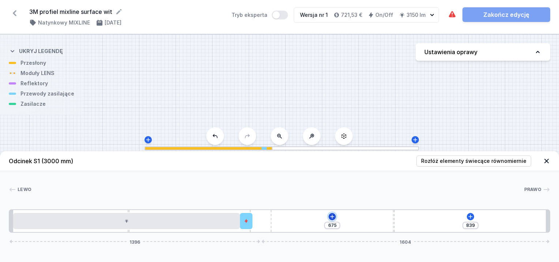
click at [332, 214] on icon at bounding box center [332, 217] width 6 height 6
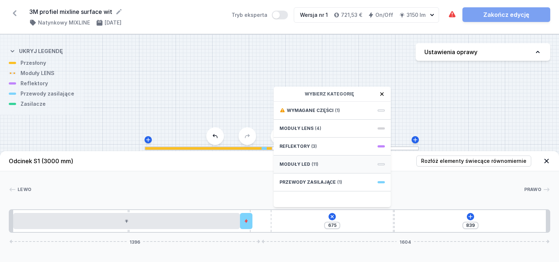
click at [327, 162] on div "Moduły LED (11)" at bounding box center [332, 164] width 117 height 18
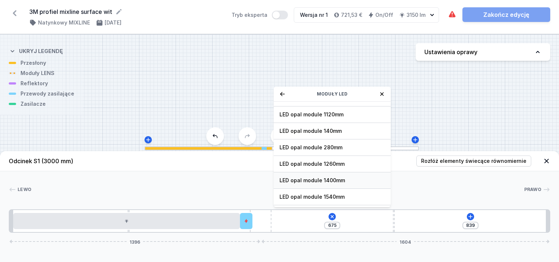
scroll to position [91, 0]
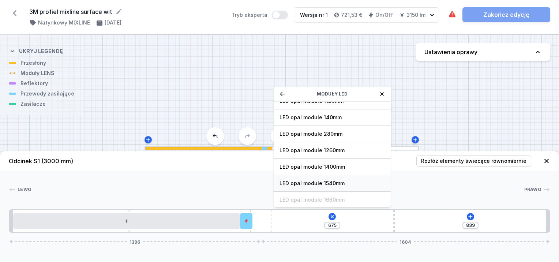
click at [325, 183] on span "LED opal module 1540mm" at bounding box center [331, 183] width 105 height 7
type input "43"
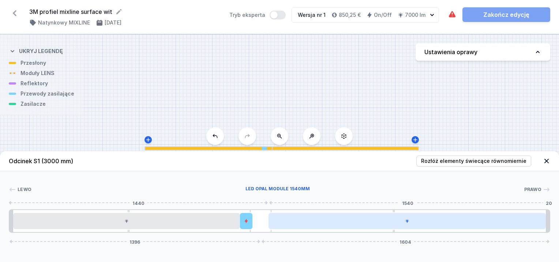
drag, startPoint x: 380, startPoint y: 220, endPoint x: 401, endPoint y: 221, distance: 20.9
click at [404, 219] on div at bounding box center [407, 221] width 277 height 16
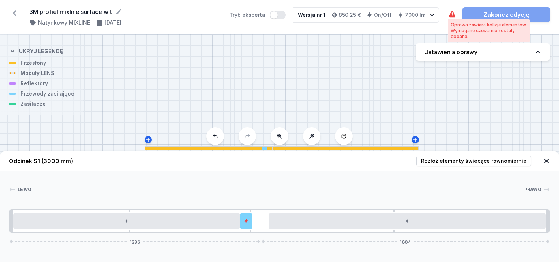
click at [450, 12] on icon at bounding box center [452, 14] width 9 height 9
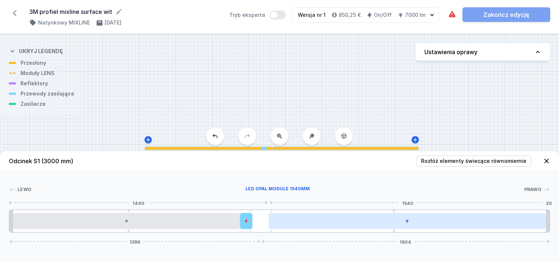
click at [374, 221] on div at bounding box center [407, 221] width 277 height 16
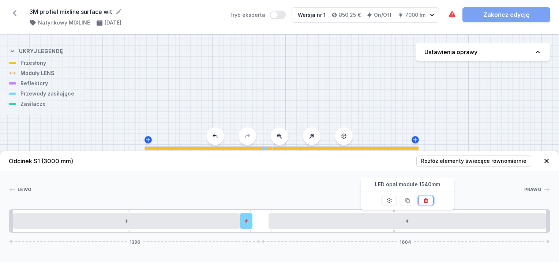
click at [429, 201] on button at bounding box center [425, 201] width 15 height 10
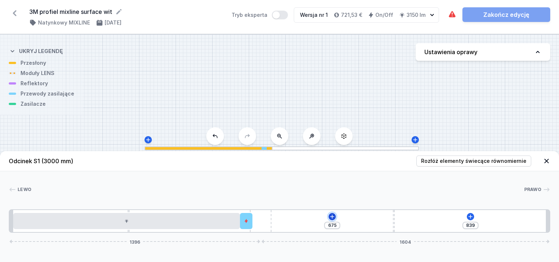
click at [334, 217] on icon at bounding box center [332, 216] width 4 height 4
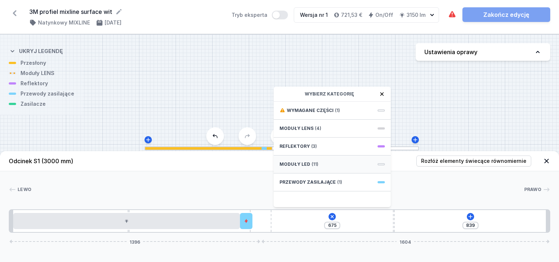
click at [353, 160] on div "Moduły LED (11)" at bounding box center [332, 164] width 117 height 18
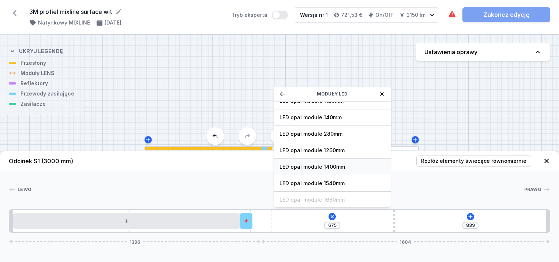
click at [342, 167] on span "LED opal module 1400mm" at bounding box center [331, 166] width 105 height 7
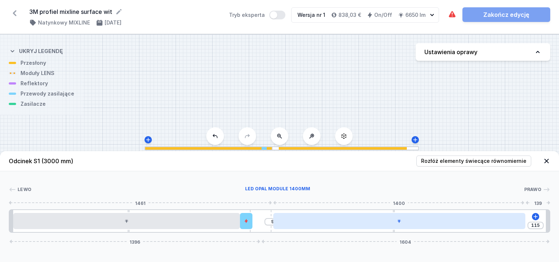
type input "113"
type input "11"
type input "111"
type input "13"
type input "107"
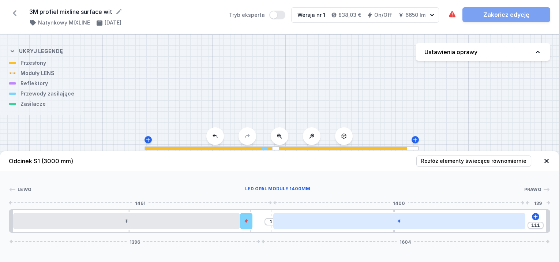
type input "17"
type input "99"
type input "25"
type input "97"
type input "27"
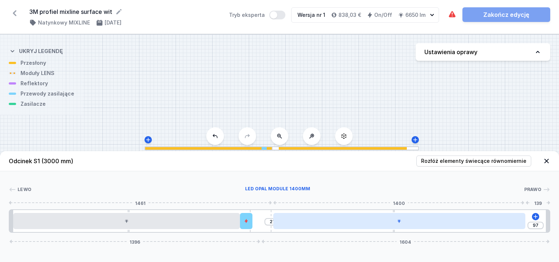
type input "95"
type input "29"
type input "91"
type input "33"
type input "77"
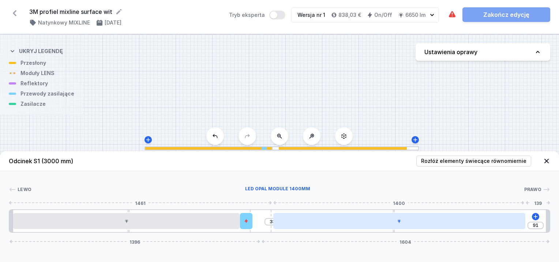
type input "47"
type input "71"
type input "53"
type input "67"
type input "57"
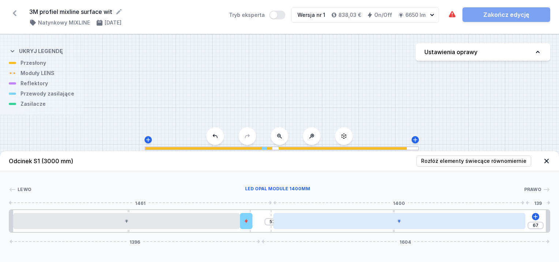
type input "61"
type input "63"
type input "59"
type input "124"
drag, startPoint x: 385, startPoint y: 218, endPoint x: 414, endPoint y: 225, distance: 30.2
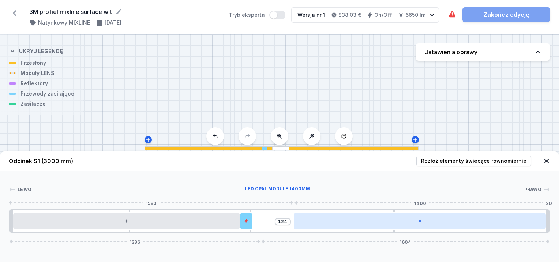
click at [421, 225] on div at bounding box center [420, 221] width 252 height 16
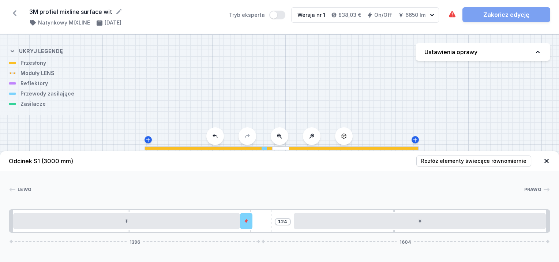
click at [290, 220] on div "124" at bounding box center [283, 221] width 16 height 7
click at [285, 221] on input "124" at bounding box center [283, 222] width 12 height 6
type input "5"
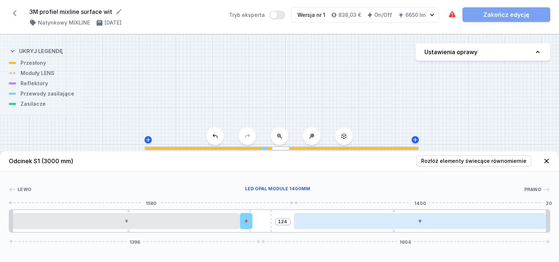
drag, startPoint x: 265, startPoint y: 221, endPoint x: 297, endPoint y: 219, distance: 31.8
click at [297, 219] on div "124 1396 1604" at bounding box center [279, 220] width 541 height 23
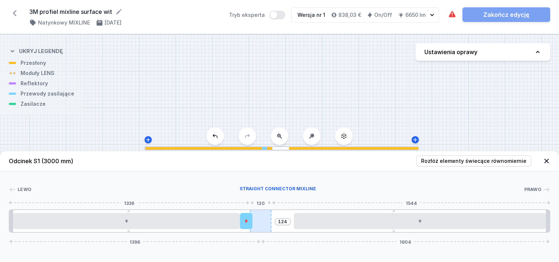
click at [260, 220] on div at bounding box center [261, 221] width 22 height 22
type input "44"
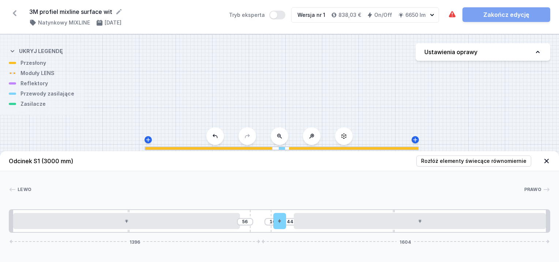
drag, startPoint x: 248, startPoint y: 221, endPoint x: 289, endPoint y: 223, distance: 41.0
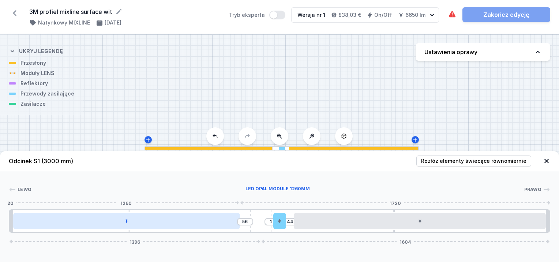
click at [232, 221] on div at bounding box center [126, 221] width 227 height 16
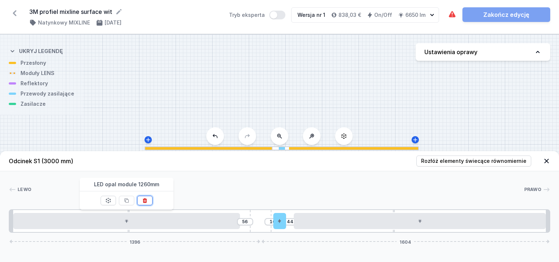
click at [142, 198] on icon at bounding box center [145, 201] width 6 height 6
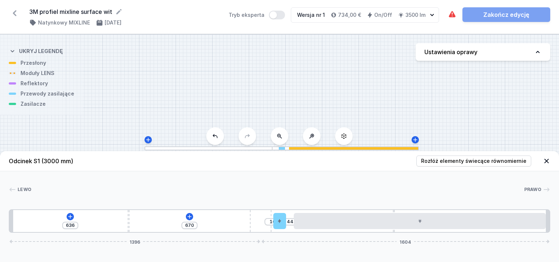
click at [290, 221] on div "636 670 10 44 1396 1604" at bounding box center [279, 220] width 541 height 23
drag, startPoint x: 279, startPoint y: 220, endPoint x: 256, endPoint y: 215, distance: 23.5
click at [285, 221] on div at bounding box center [279, 221] width 12 height 16
drag, startPoint x: 394, startPoint y: 210, endPoint x: 398, endPoint y: 211, distance: 4.5
click at [400, 211] on div "636 670 10 44 1396 1604" at bounding box center [279, 220] width 541 height 23
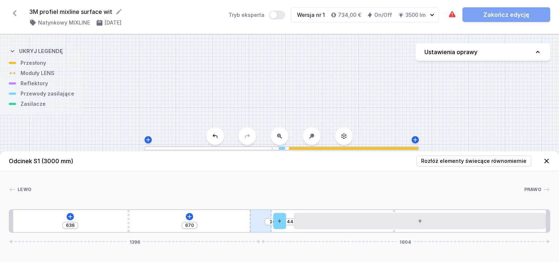
drag, startPoint x: 278, startPoint y: 218, endPoint x: 263, endPoint y: 218, distance: 15.4
click at [290, 218] on div "636 670 10 44 1396 1604" at bounding box center [279, 220] width 541 height 23
click at [67, 215] on icon at bounding box center [70, 217] width 6 height 6
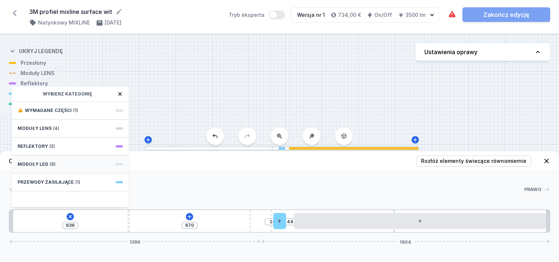
click at [61, 160] on div "Moduły LED (9)" at bounding box center [70, 164] width 117 height 18
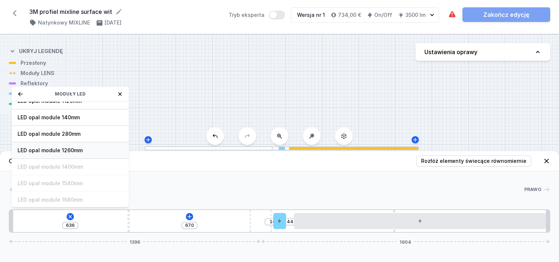
click at [72, 147] on span "LED opal module 1260mm" at bounding box center [70, 150] width 105 height 7
type input "56"
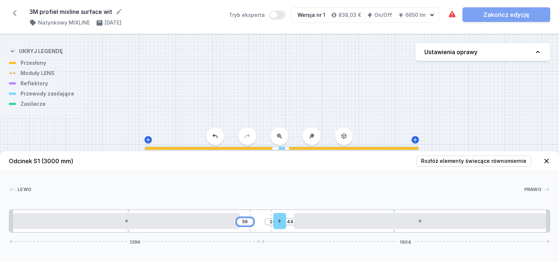
click at [248, 224] on input "56" at bounding box center [245, 222] width 12 height 6
drag, startPoint x: 266, startPoint y: 220, endPoint x: 266, endPoint y: 211, distance: 9.5
click at [290, 220] on div "56 10 44 1396 1604" at bounding box center [279, 220] width 541 height 23
drag, startPoint x: 270, startPoint y: 208, endPoint x: 291, endPoint y: 209, distance: 20.9
click at [291, 209] on div "[PERSON_NAME] 1 2 3 4 5 2 6 1 56 10 44 1396 1604 656 10 1260 186 70 596 10 1400…" at bounding box center [279, 201] width 559 height 61
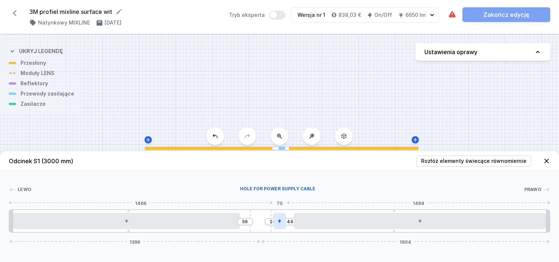
click at [282, 219] on icon at bounding box center [279, 221] width 4 height 4
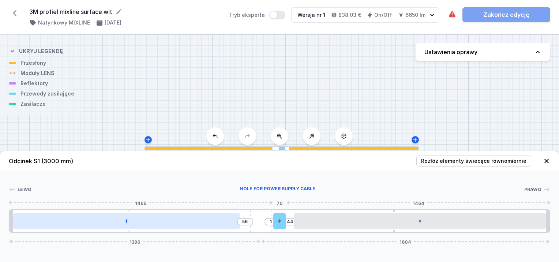
drag, startPoint x: 277, startPoint y: 219, endPoint x: 215, endPoint y: 218, distance: 62.2
click at [215, 218] on div at bounding box center [126, 221] width 227 height 16
drag, startPoint x: 221, startPoint y: 218, endPoint x: 198, endPoint y: 217, distance: 23.1
click at [198, 217] on div at bounding box center [126, 221] width 227 height 16
drag, startPoint x: 194, startPoint y: 222, endPoint x: 167, endPoint y: 220, distance: 26.8
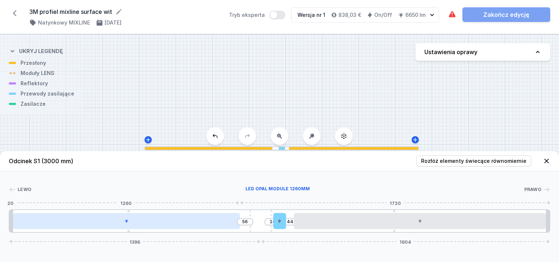
click at [167, 220] on div at bounding box center [126, 221] width 227 height 16
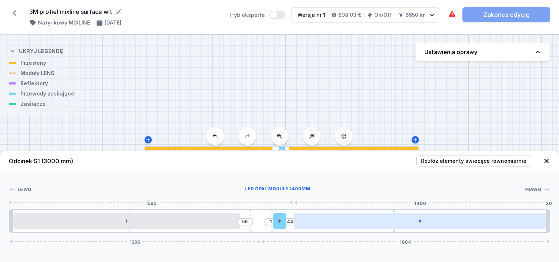
click at [368, 219] on div at bounding box center [420, 221] width 252 height 16
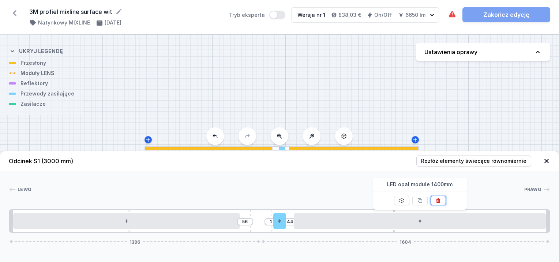
click at [437, 200] on icon at bounding box center [438, 201] width 6 height 6
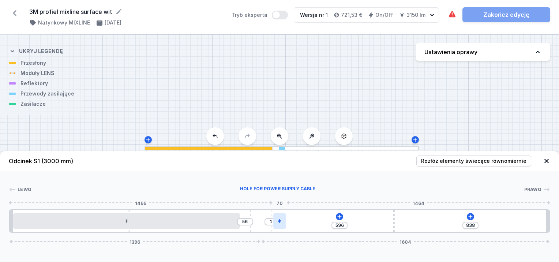
click at [281, 219] on icon at bounding box center [279, 221] width 4 height 4
click at [278, 200] on icon at bounding box center [280, 200] width 4 height 5
type input "676"
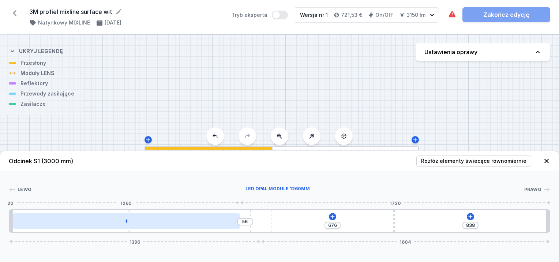
click at [213, 223] on div at bounding box center [126, 221] width 227 height 16
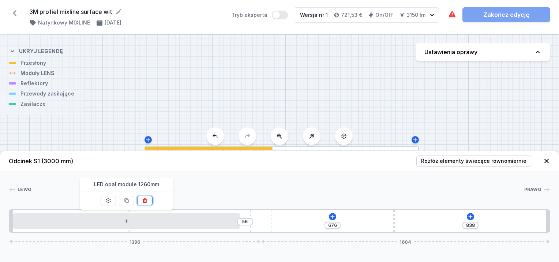
click at [146, 198] on icon at bounding box center [145, 201] width 6 height 6
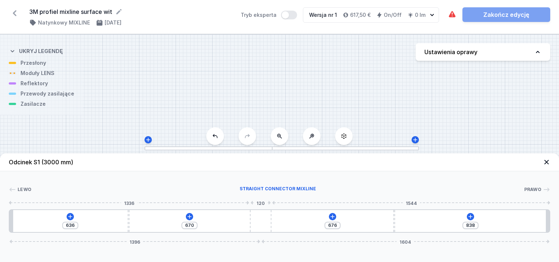
type input "593"
type input "915"
type input "607"
type input "901"
type input "617"
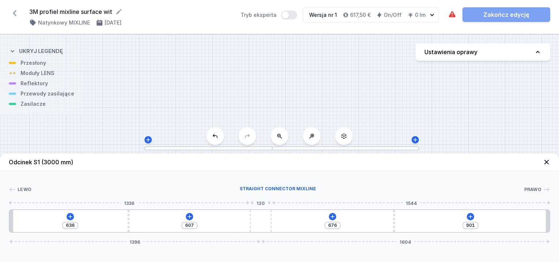
type input "891"
type input "629"
type input "879"
type input "649"
type input "859"
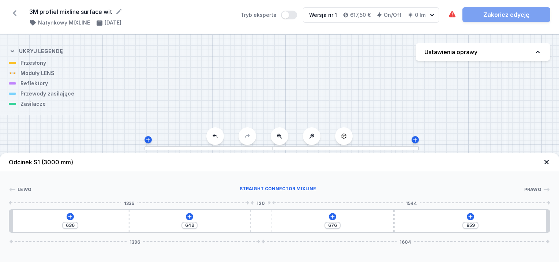
type input "667"
type input "841"
type input "679"
type input "829"
type input "685"
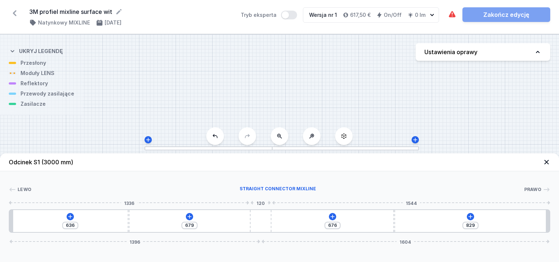
type input "823"
type input "693"
type input "815"
type input "697"
type input "811"
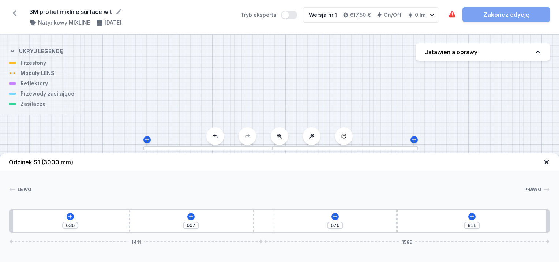
type input "701"
type input "807"
type input "703"
type input "805"
type input "701"
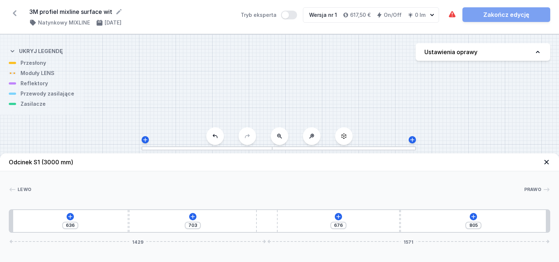
type input "807"
type input "699"
type input "809"
type input "697"
type input "811"
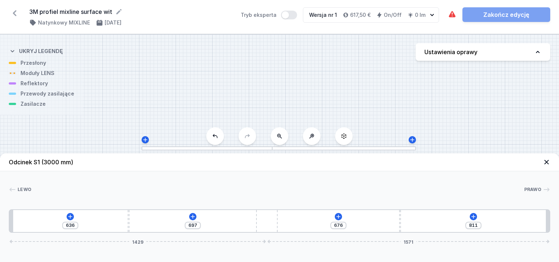
type input "695"
type input "813"
type input "699"
type input "809"
type input "711"
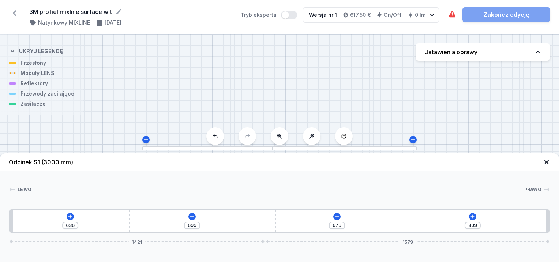
type input "797"
type input "727"
type input "781"
type input "737"
type input "771"
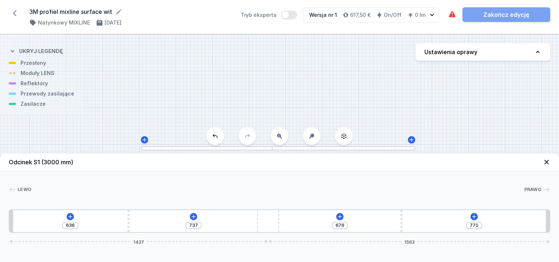
type input "751"
type input "757"
type input "763"
type input "745"
type input "777"
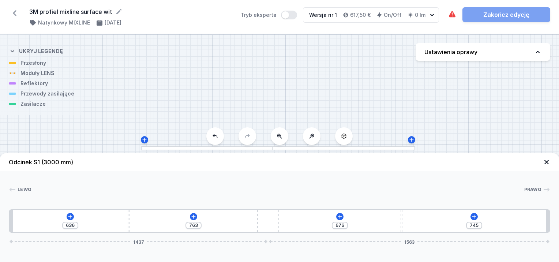
type input "731"
type input "795"
type input "713"
type input "809"
type input "699"
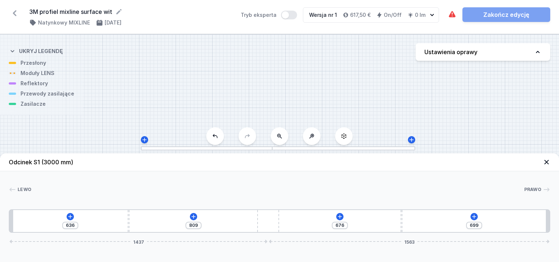
type input "827"
type input "681"
type input "843"
type input "665"
type input "853"
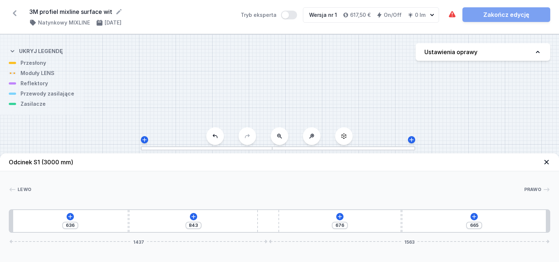
type input "655"
type input "865"
type input "643"
type input "867"
type input "641"
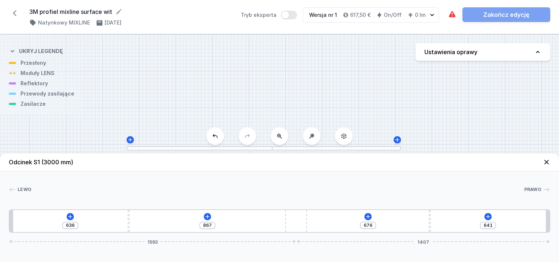
type input "869"
type input "639"
type input "871"
type input "637"
type input "869"
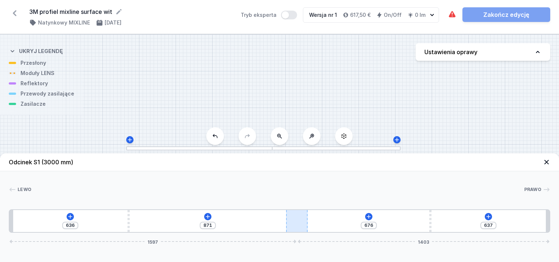
type input "639"
type input "865"
type input "643"
type input "861"
type input "647"
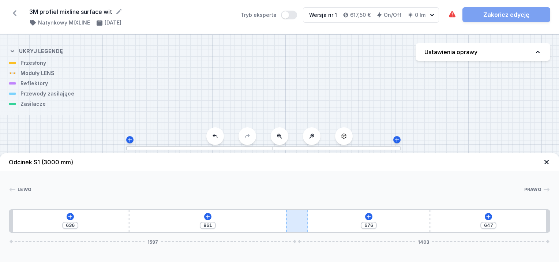
drag, startPoint x: 261, startPoint y: 222, endPoint x: 294, endPoint y: 231, distance: 34.3
click at [309, 228] on div "636 861 676 647 1597 1403" at bounding box center [279, 220] width 541 height 23
type input "849"
click at [72, 219] on icon at bounding box center [70, 217] width 6 height 6
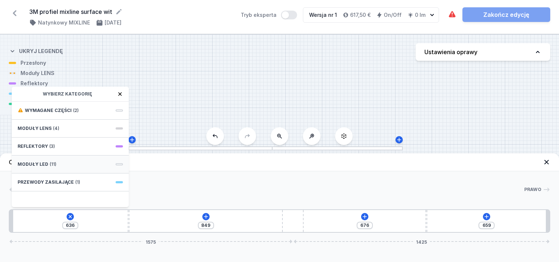
click at [66, 168] on div "Moduły LED (11)" at bounding box center [70, 164] width 117 height 18
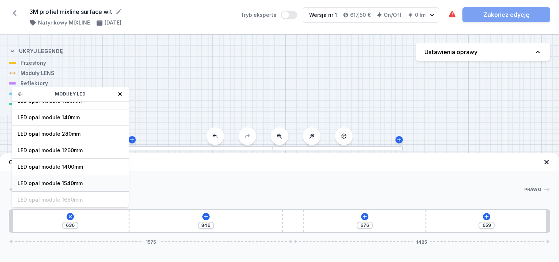
click at [69, 182] on span "LED opal module 1540mm" at bounding box center [70, 183] width 105 height 7
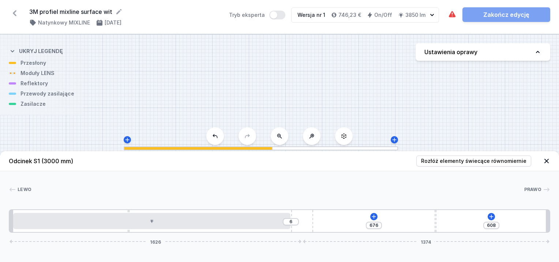
type input "604"
type input "10"
type input "602"
type input "12"
type input "600"
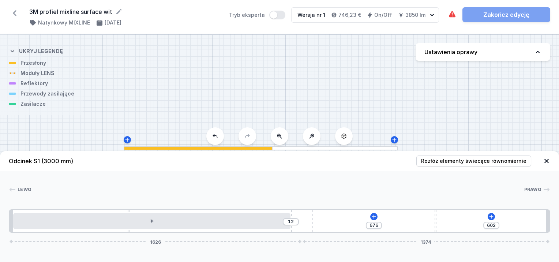
type input "14"
type input "594"
type input "20"
type input "588"
type input "26"
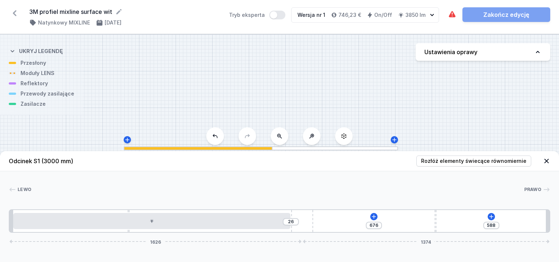
type input "582"
type input "32"
type input "578"
type input "36"
type input "576"
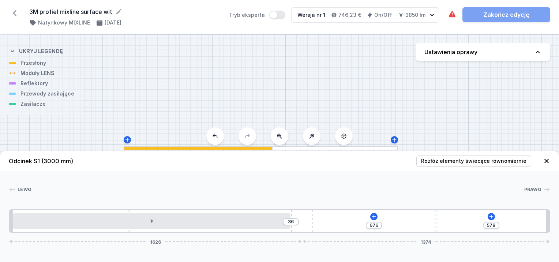
type input "38"
type input "578"
type input "36"
type input "586"
type input "28"
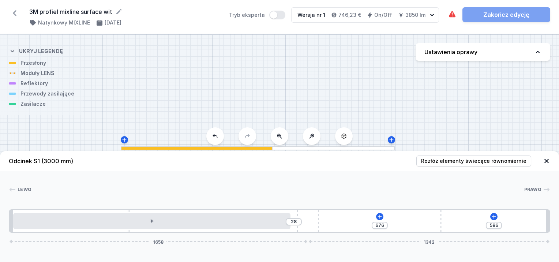
type input "588"
type input "26"
type input "592"
type input "22"
type input "594"
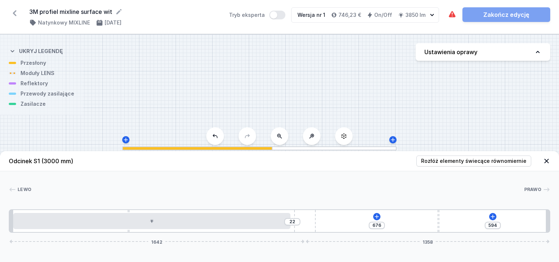
type input "20"
type input "596"
type input "18"
type input "598"
type input "16"
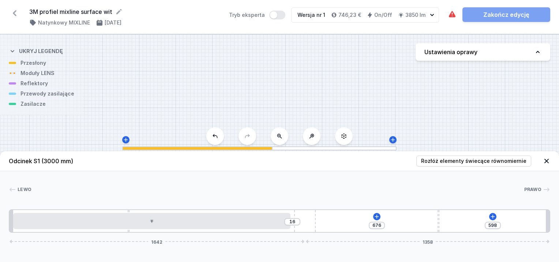
type input "600"
type input "14"
type input "602"
type input "12"
type input "604"
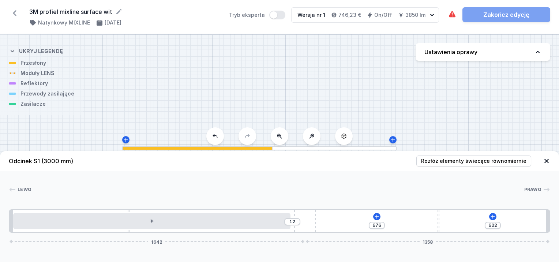
type input "10"
type input "606"
type input "8"
type input "608"
type input "6"
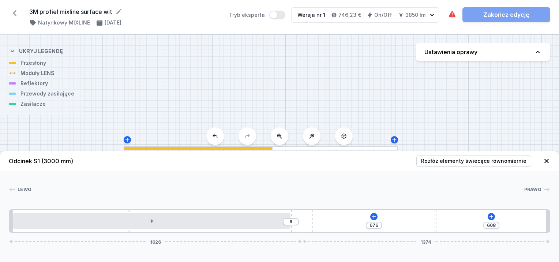
drag, startPoint x: 296, startPoint y: 215, endPoint x: 320, endPoint y: 216, distance: 24.6
click at [320, 216] on div "6 676 608 1626 1374" at bounding box center [279, 220] width 541 height 23
click at [373, 219] on button at bounding box center [373, 216] width 7 height 7
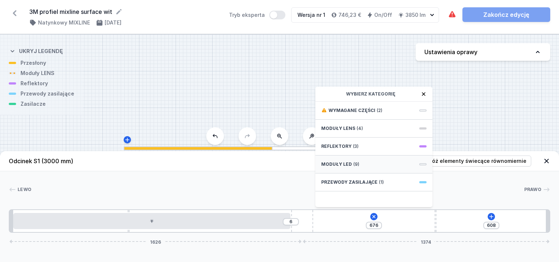
click at [354, 164] on span "(9)" at bounding box center [356, 164] width 6 height 6
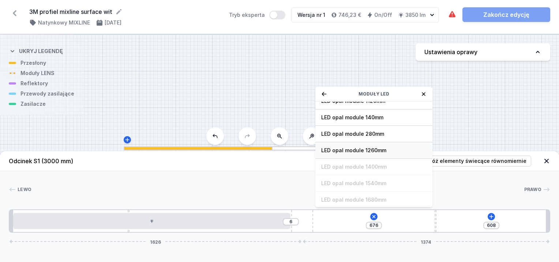
click at [354, 151] on span "LED opal module 1260mm" at bounding box center [373, 150] width 105 height 7
type input "93"
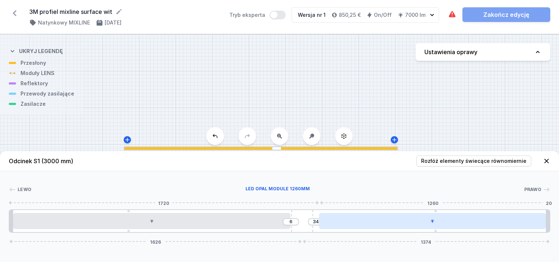
drag, startPoint x: 387, startPoint y: 218, endPoint x: 422, endPoint y: 220, distance: 34.8
click at [422, 220] on div at bounding box center [432, 221] width 227 height 16
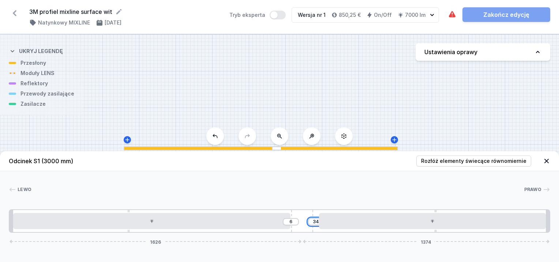
click at [314, 224] on input "34" at bounding box center [316, 222] width 12 height 6
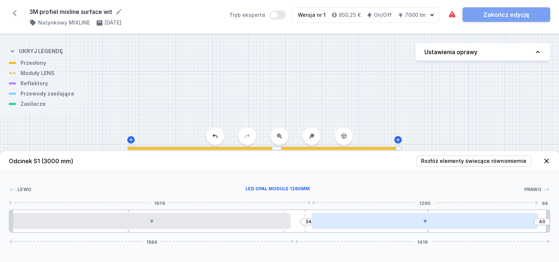
type input "38"
drag, startPoint x: 308, startPoint y: 217, endPoint x: 317, endPoint y: 215, distance: 8.5
click at [317, 215] on div "34 38 1588 1412" at bounding box center [279, 220] width 541 height 23
type input "8"
type input "64"
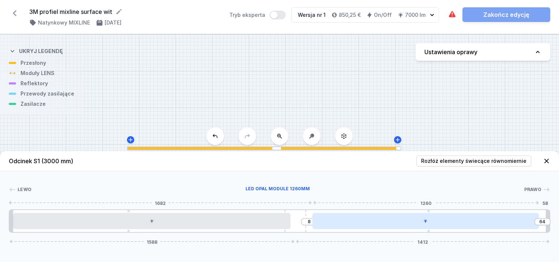
type input "10"
type input "62"
type input "72"
drag, startPoint x: 392, startPoint y: 222, endPoint x: 404, endPoint y: 222, distance: 11.7
click at [404, 222] on div at bounding box center [432, 221] width 227 height 16
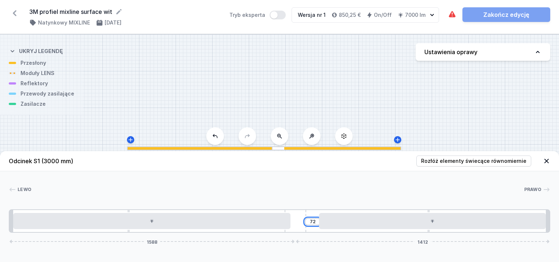
click at [313, 223] on input "72" at bounding box center [313, 222] width 12 height 6
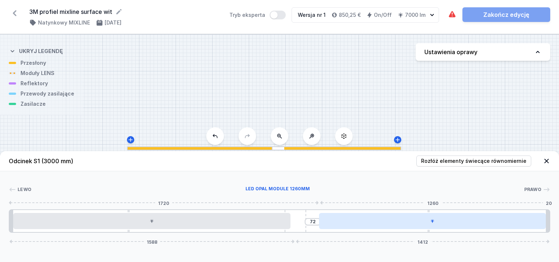
click at [406, 219] on div at bounding box center [432, 221] width 227 height 16
click at [418, 224] on div at bounding box center [432, 221] width 227 height 16
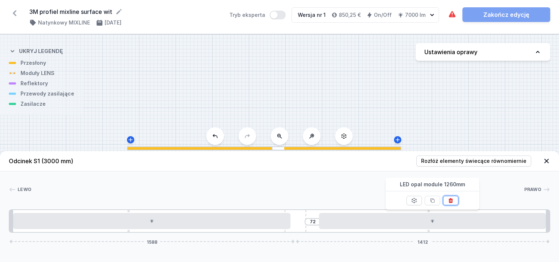
click at [451, 200] on icon at bounding box center [451, 200] width 4 height 5
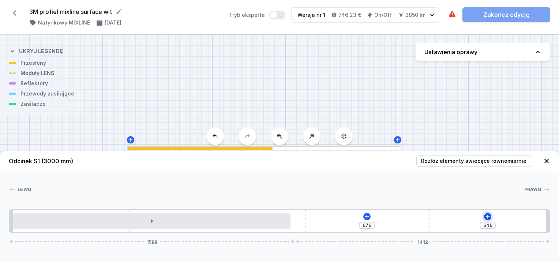
click at [486, 216] on icon at bounding box center [488, 217] width 6 height 6
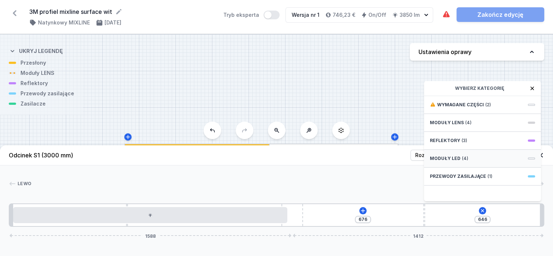
click at [453, 162] on span "Moduły LED" at bounding box center [445, 159] width 31 height 6
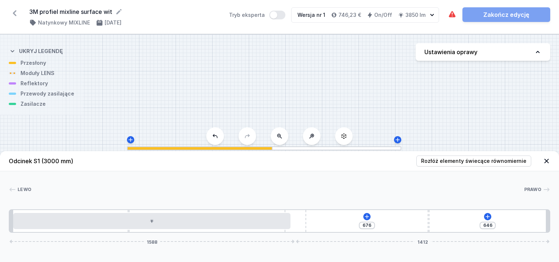
click at [405, 197] on div "[PERSON_NAME] 1 2 3 4 2 1 676 646 1588 1412 656 10 1540 764 10 666 20 1508 120 …" at bounding box center [279, 201] width 559 height 61
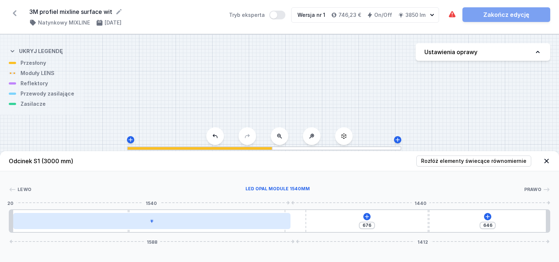
click at [274, 219] on div at bounding box center [151, 221] width 277 height 16
click at [232, 223] on div at bounding box center [151, 221] width 277 height 16
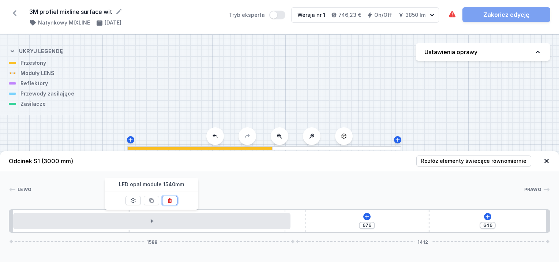
click at [171, 200] on icon at bounding box center [170, 200] width 4 height 5
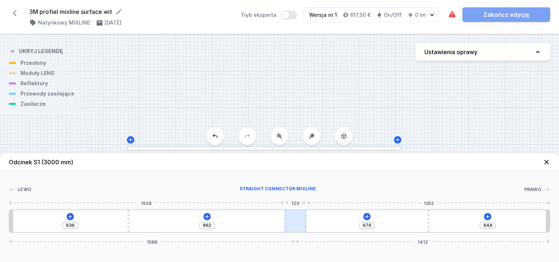
type input "736"
type input "772"
type input "738"
type input "770"
type input "740"
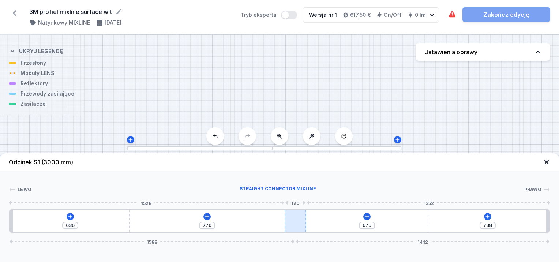
type input "768"
type input "742"
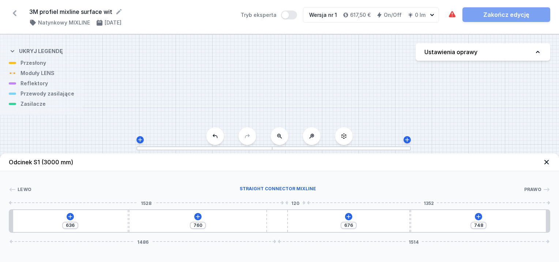
drag, startPoint x: 286, startPoint y: 217, endPoint x: 262, endPoint y: 219, distance: 24.6
click at [282, 218] on div at bounding box center [277, 221] width 22 height 22
click at [73, 215] on icon at bounding box center [70, 217] width 6 height 6
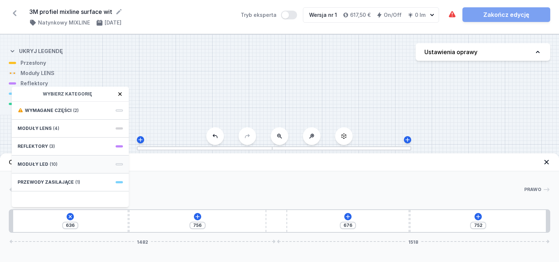
click at [64, 166] on div "Moduły LED (10)" at bounding box center [70, 164] width 117 height 18
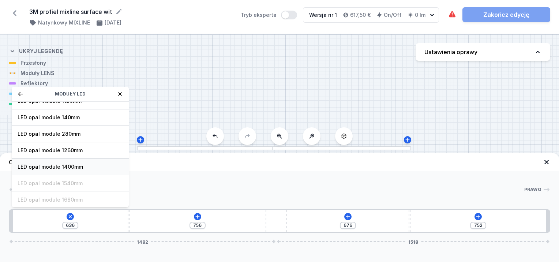
click at [74, 167] on span "LED opal module 1400mm" at bounding box center [70, 166] width 105 height 7
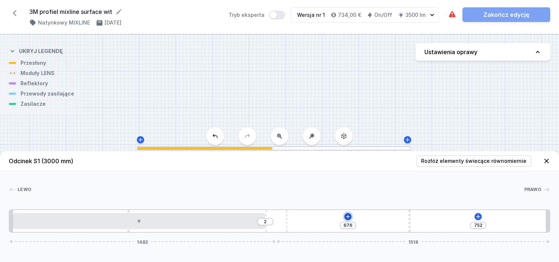
click at [346, 215] on icon at bounding box center [348, 217] width 6 height 6
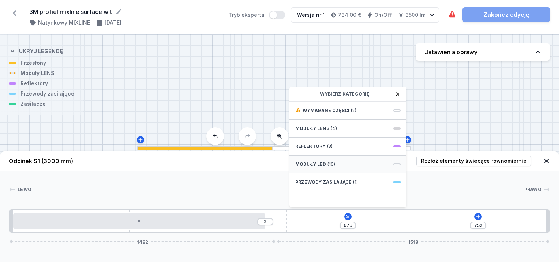
click at [333, 160] on div "Moduły LED (10)" at bounding box center [347, 164] width 117 height 18
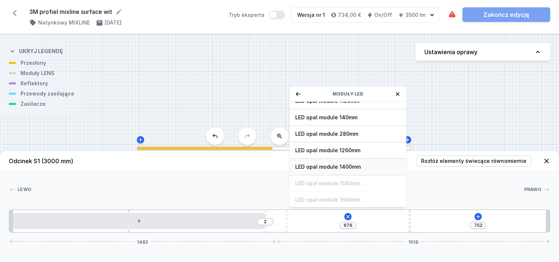
click at [333, 163] on span "LED opal module 1400mm" at bounding box center [347, 166] width 105 height 7
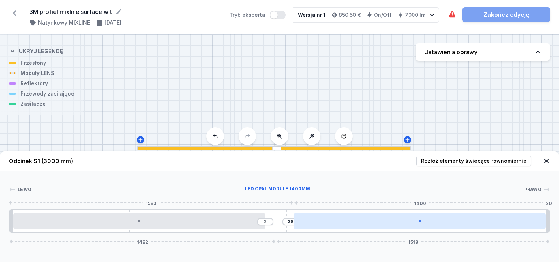
drag, startPoint x: 388, startPoint y: 218, endPoint x: 416, endPoint y: 224, distance: 28.1
click at [421, 224] on div at bounding box center [420, 221] width 252 height 16
drag, startPoint x: 280, startPoint y: 219, endPoint x: 354, endPoint y: 217, distance: 74.3
click at [358, 217] on div "2 38 1482 1518" at bounding box center [279, 220] width 541 height 23
drag, startPoint x: 303, startPoint y: 219, endPoint x: 294, endPoint y: 218, distance: 8.8
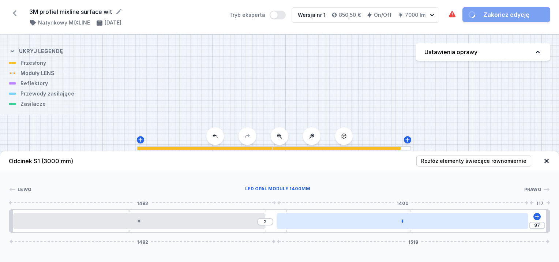
click at [288, 218] on div at bounding box center [403, 221] width 252 height 16
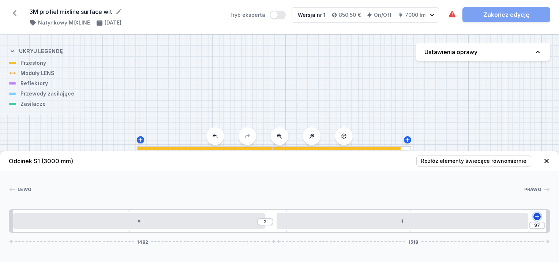
click at [538, 218] on icon at bounding box center [537, 217] width 6 height 6
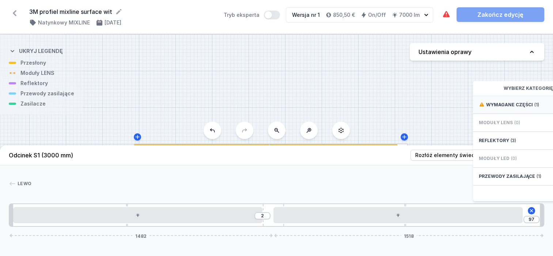
click at [512, 108] on span "Wymagane części" at bounding box center [510, 105] width 47 height 6
click at [512, 108] on span "Hole for power supply cable" at bounding box center [531, 104] width 105 height 7
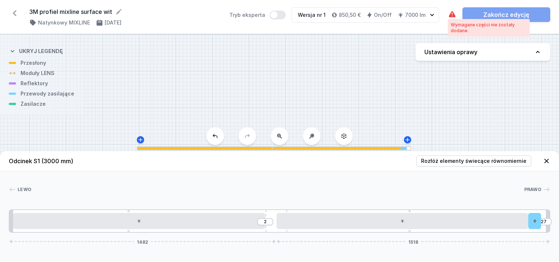
click at [454, 15] on icon at bounding box center [452, 14] width 7 height 6
click at [453, 18] on icon at bounding box center [452, 14] width 9 height 9
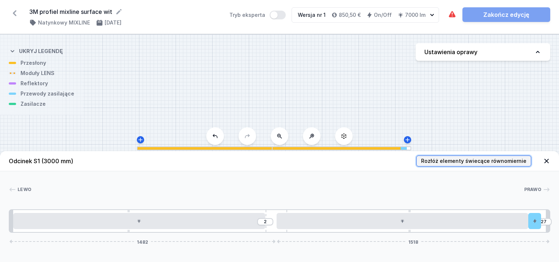
click at [521, 161] on span "Rozłóż elementy świecące równomiernie" at bounding box center [473, 160] width 105 height 7
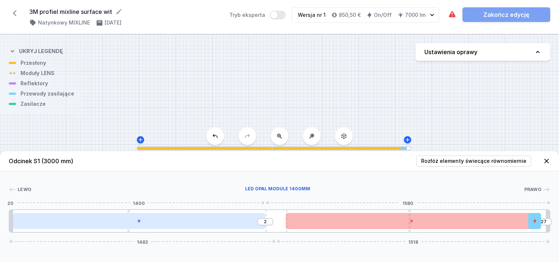
drag, startPoint x: 235, startPoint y: 222, endPoint x: 248, endPoint y: 219, distance: 12.6
click at [227, 221] on div at bounding box center [139, 221] width 252 height 16
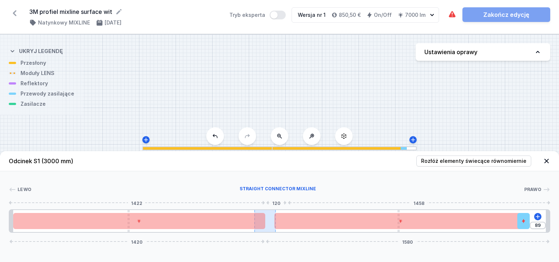
click at [271, 218] on div at bounding box center [265, 221] width 22 height 22
click at [537, 216] on icon at bounding box center [538, 217] width 6 height 6
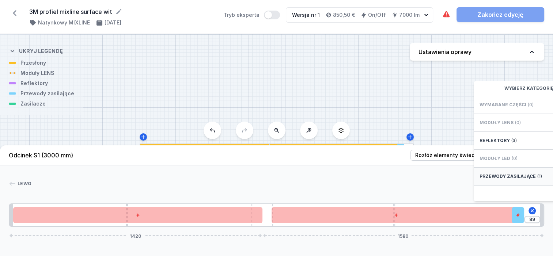
click at [521, 180] on span "Przewody zasilające" at bounding box center [508, 177] width 56 height 6
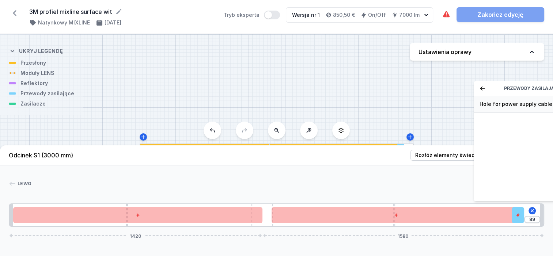
click at [499, 108] on span "Hole for power supply cable" at bounding box center [532, 104] width 105 height 7
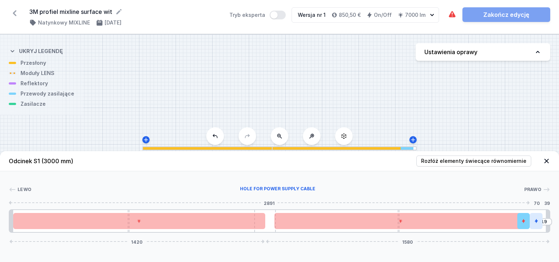
drag, startPoint x: 528, startPoint y: 213, endPoint x: 532, endPoint y: 218, distance: 5.5
click at [532, 218] on div at bounding box center [536, 221] width 12 height 16
click at [532, 219] on icon at bounding box center [532, 221] width 4 height 4
click at [514, 200] on icon at bounding box center [512, 201] width 6 height 6
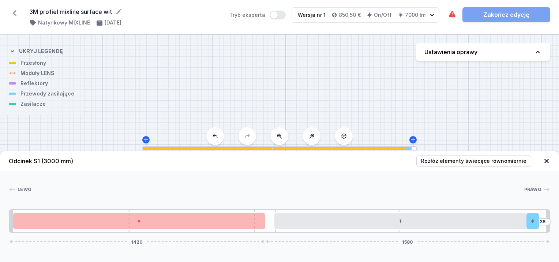
drag, startPoint x: 527, startPoint y: 220, endPoint x: 541, endPoint y: 214, distance: 14.6
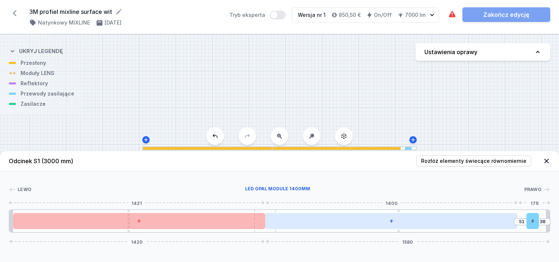
drag, startPoint x: 474, startPoint y: 224, endPoint x: 437, endPoint y: 226, distance: 37.0
click at [437, 226] on div at bounding box center [391, 221] width 252 height 16
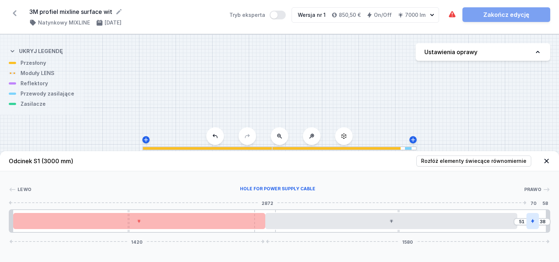
click at [530, 220] on div at bounding box center [532, 221] width 12 height 16
drag, startPoint x: 514, startPoint y: 199, endPoint x: 505, endPoint y: 206, distance: 11.2
click at [513, 199] on icon at bounding box center [512, 200] width 4 height 5
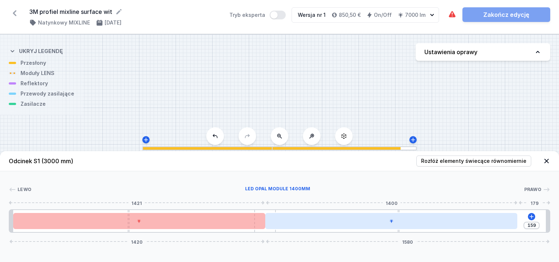
click at [499, 218] on div at bounding box center [391, 221] width 252 height 16
click at [496, 222] on div at bounding box center [391, 221] width 252 height 16
drag, startPoint x: 477, startPoint y: 221, endPoint x: 439, endPoint y: 221, distance: 38.0
click at [439, 221] on div at bounding box center [391, 221] width 252 height 16
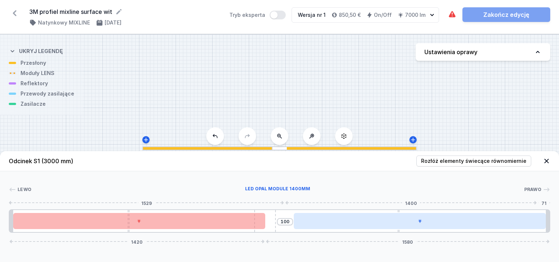
drag, startPoint x: 443, startPoint y: 221, endPoint x: 468, endPoint y: 221, distance: 24.1
click at [468, 221] on div at bounding box center [420, 221] width 252 height 16
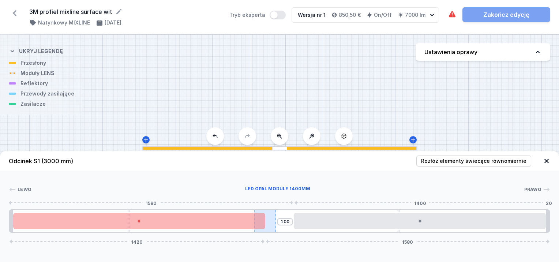
click at [295, 214] on div "100 1420 1580" at bounding box center [279, 220] width 541 height 23
drag, startPoint x: 275, startPoint y: 210, endPoint x: 307, endPoint y: 212, distance: 31.9
click at [307, 212] on div "100 1420 1580" at bounding box center [279, 220] width 541 height 23
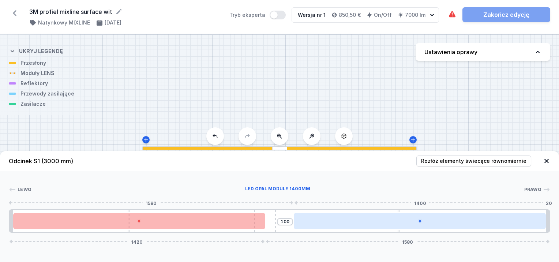
drag, startPoint x: 384, startPoint y: 222, endPoint x: 375, endPoint y: 221, distance: 9.6
click at [371, 221] on div at bounding box center [420, 221] width 252 height 16
click at [384, 221] on div at bounding box center [420, 221] width 252 height 16
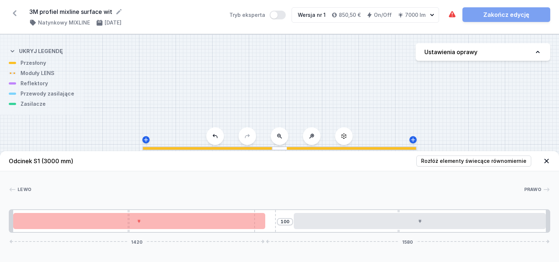
drag, startPoint x: 274, startPoint y: 217, endPoint x: 289, endPoint y: 218, distance: 15.4
click at [289, 218] on div "100 1420 1580" at bounding box center [279, 220] width 541 height 23
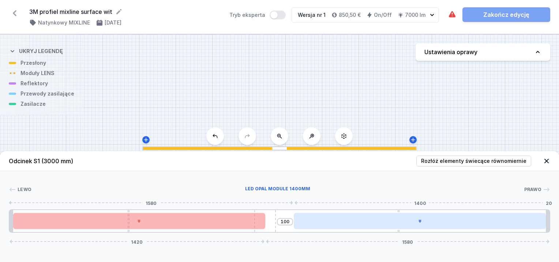
click at [506, 214] on div at bounding box center [420, 221] width 252 height 16
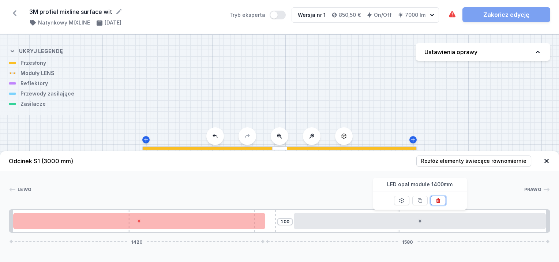
click at [438, 200] on icon at bounding box center [438, 201] width 6 height 6
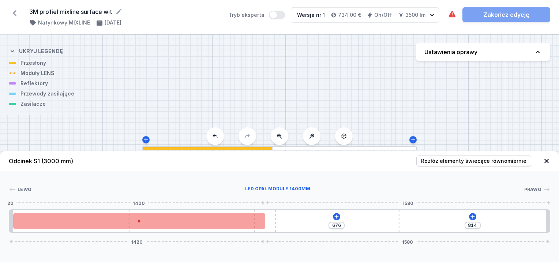
click at [254, 228] on div at bounding box center [139, 221] width 252 height 16
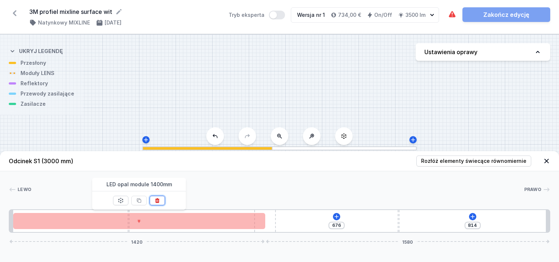
click at [159, 199] on icon at bounding box center [157, 201] width 6 height 6
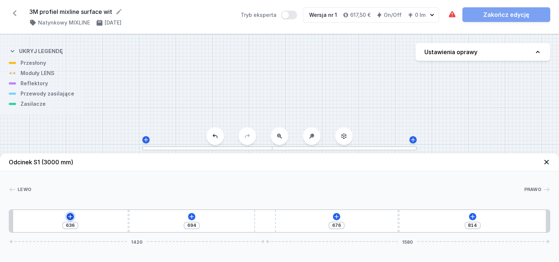
click at [70, 215] on icon at bounding box center [70, 217] width 6 height 6
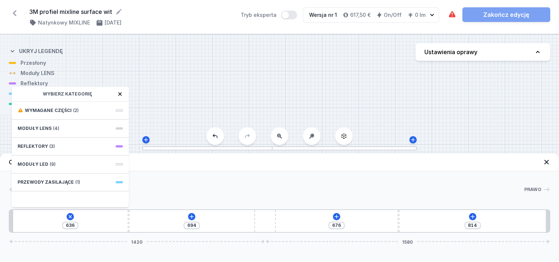
click at [463, 174] on div "Lewo Prawo 1 2 3 2 1 636 Wybierz kategorię Wymagane części (2) Moduły LENS (4) …" at bounding box center [279, 201] width 559 height 61
